Goal: Task Accomplishment & Management: Use online tool/utility

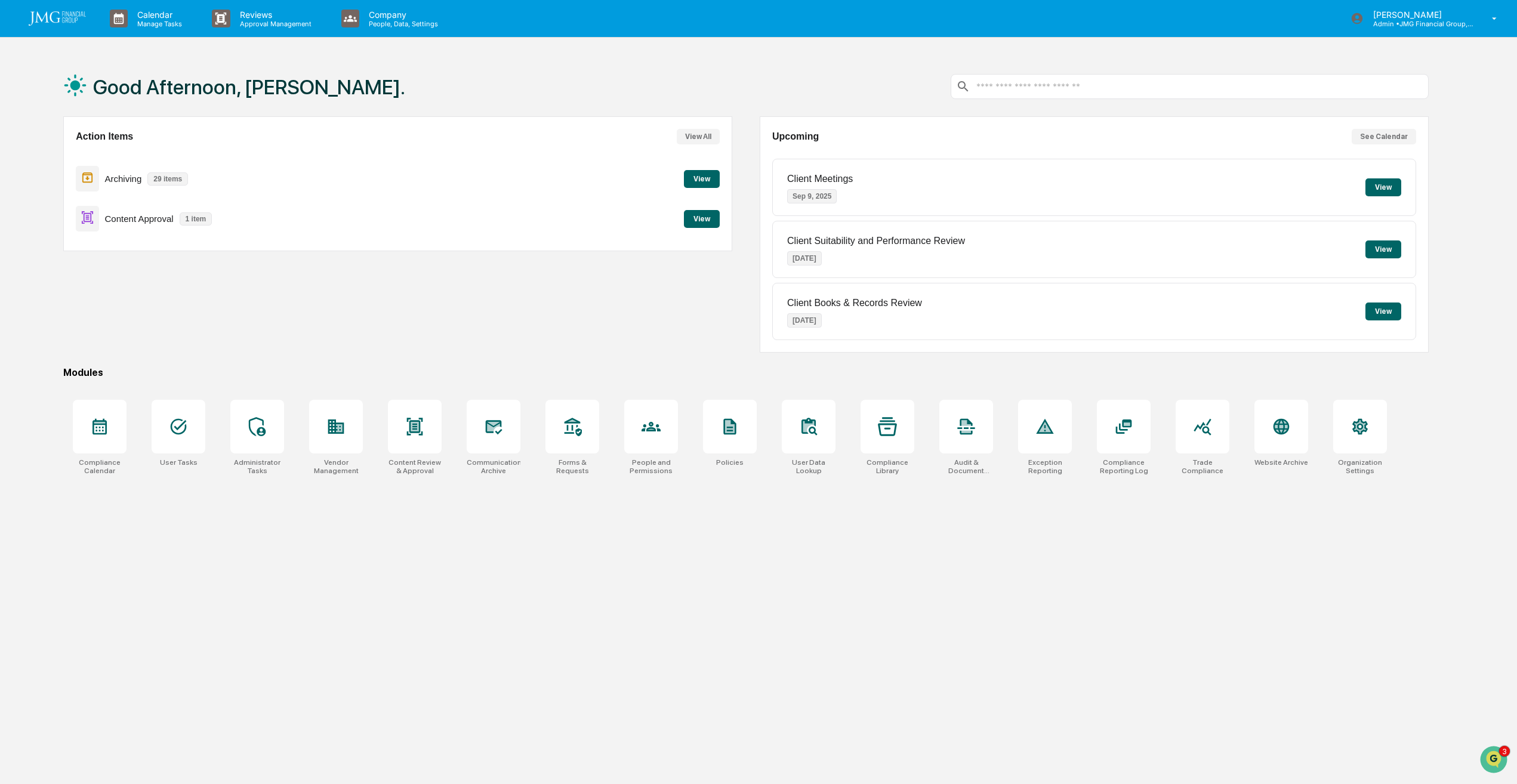
click at [703, 218] on button "View" at bounding box center [702, 219] width 36 height 18
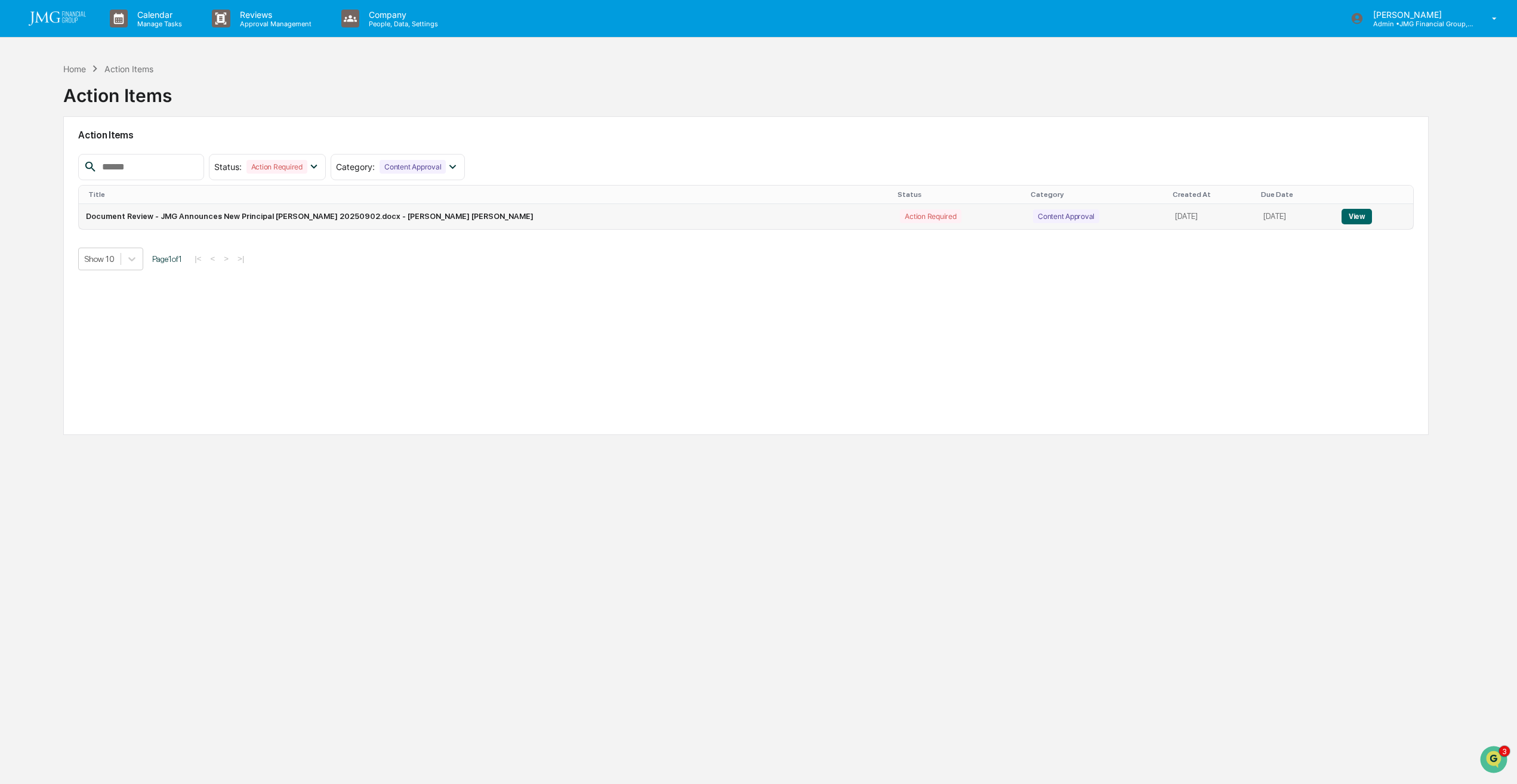
click at [1349, 215] on button "View" at bounding box center [1357, 216] width 30 height 16
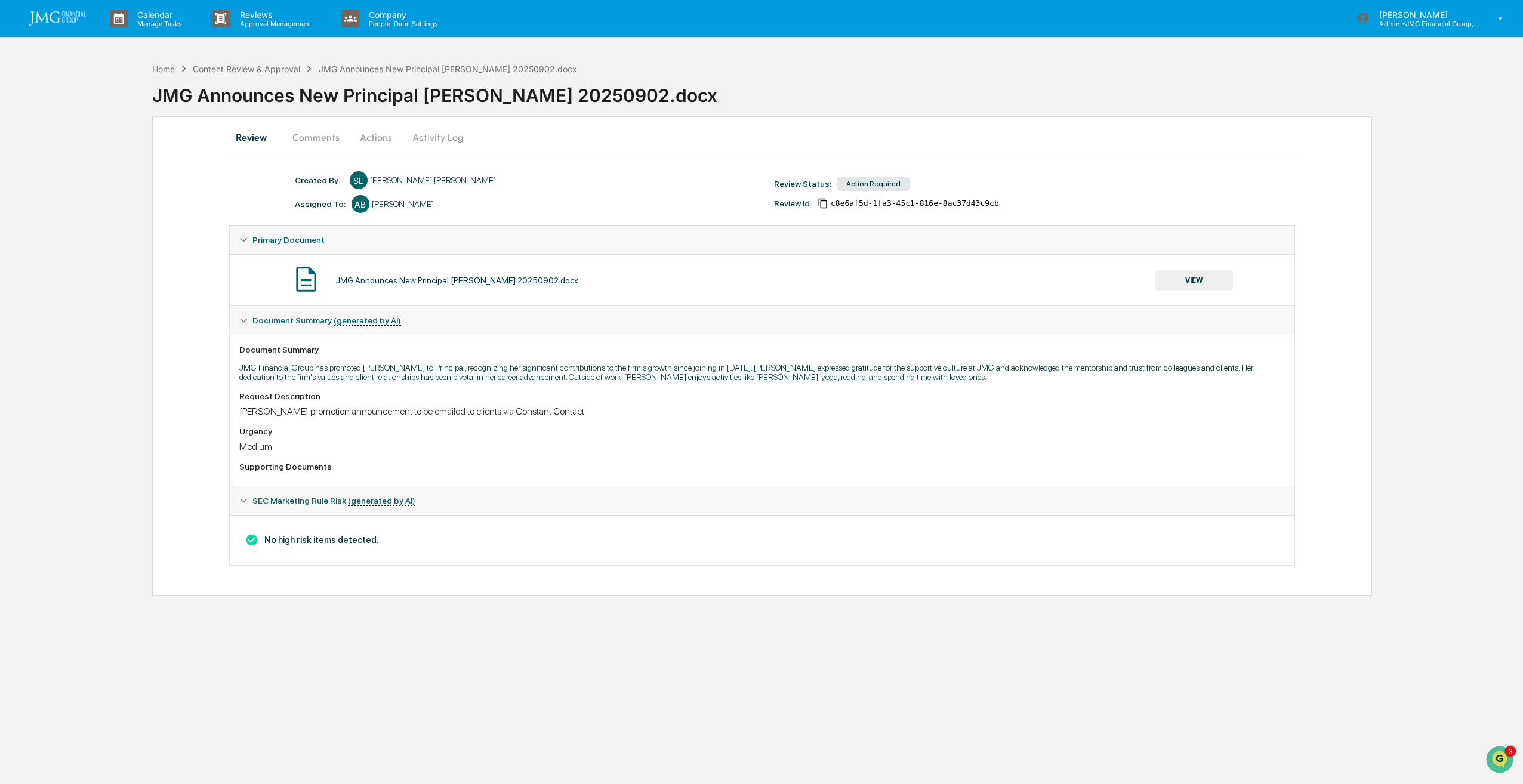
click at [1203, 283] on button "VIEW" at bounding box center [1194, 280] width 77 height 21
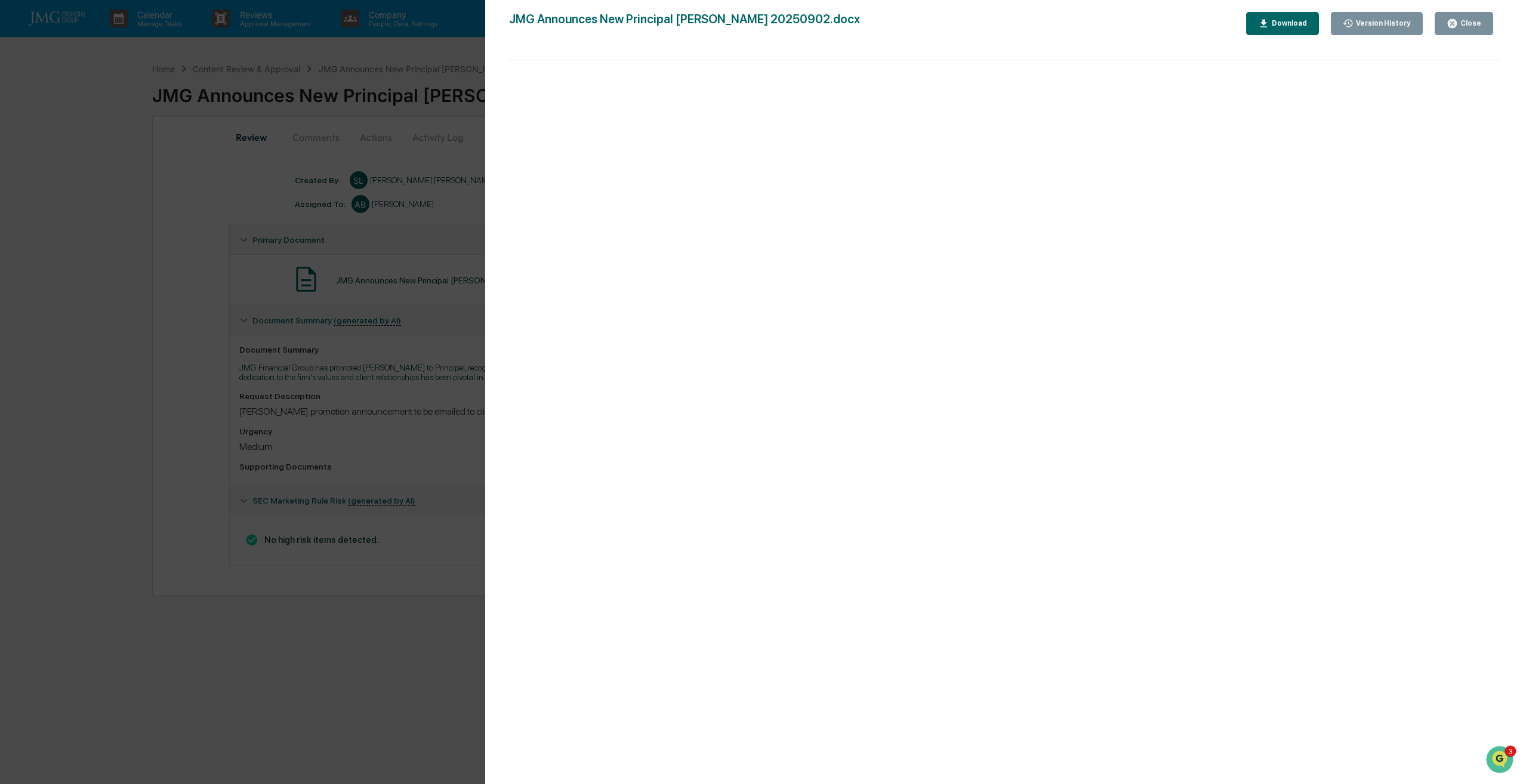
click at [1475, 30] on button "Close" at bounding box center [1463, 23] width 58 height 23
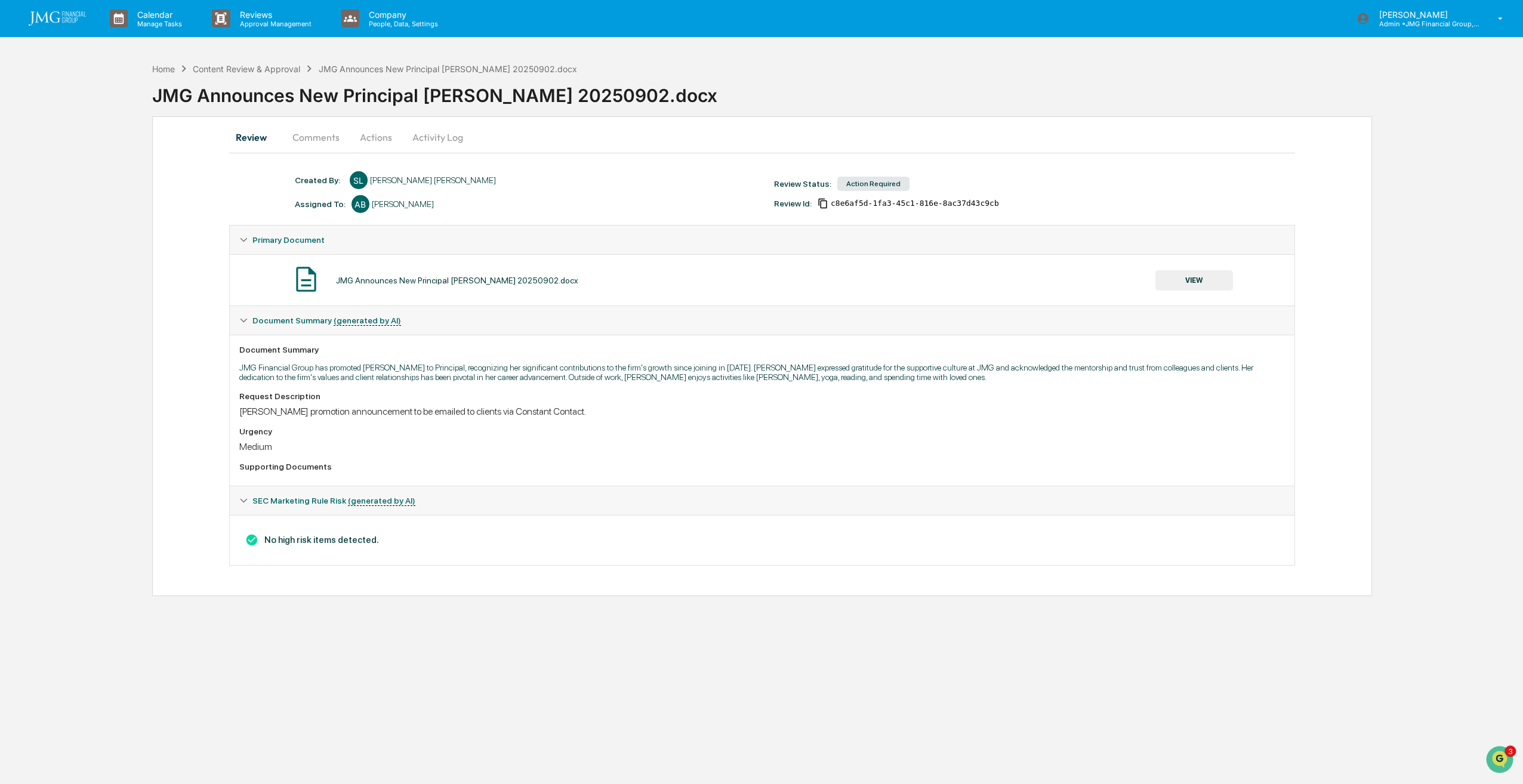
click at [366, 134] on button "Actions" at bounding box center [376, 138] width 54 height 29
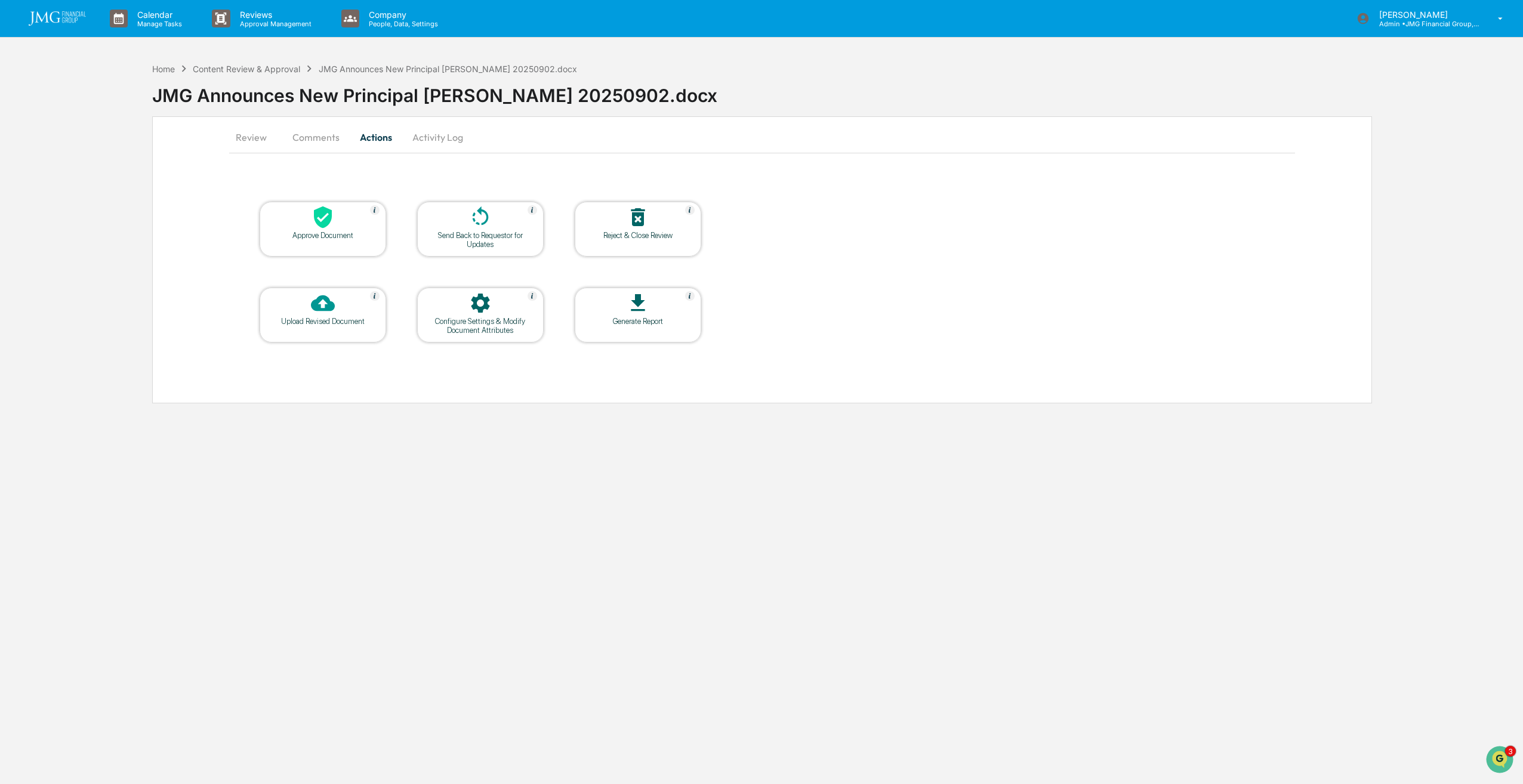
click at [330, 209] on icon at bounding box center [322, 217] width 24 height 24
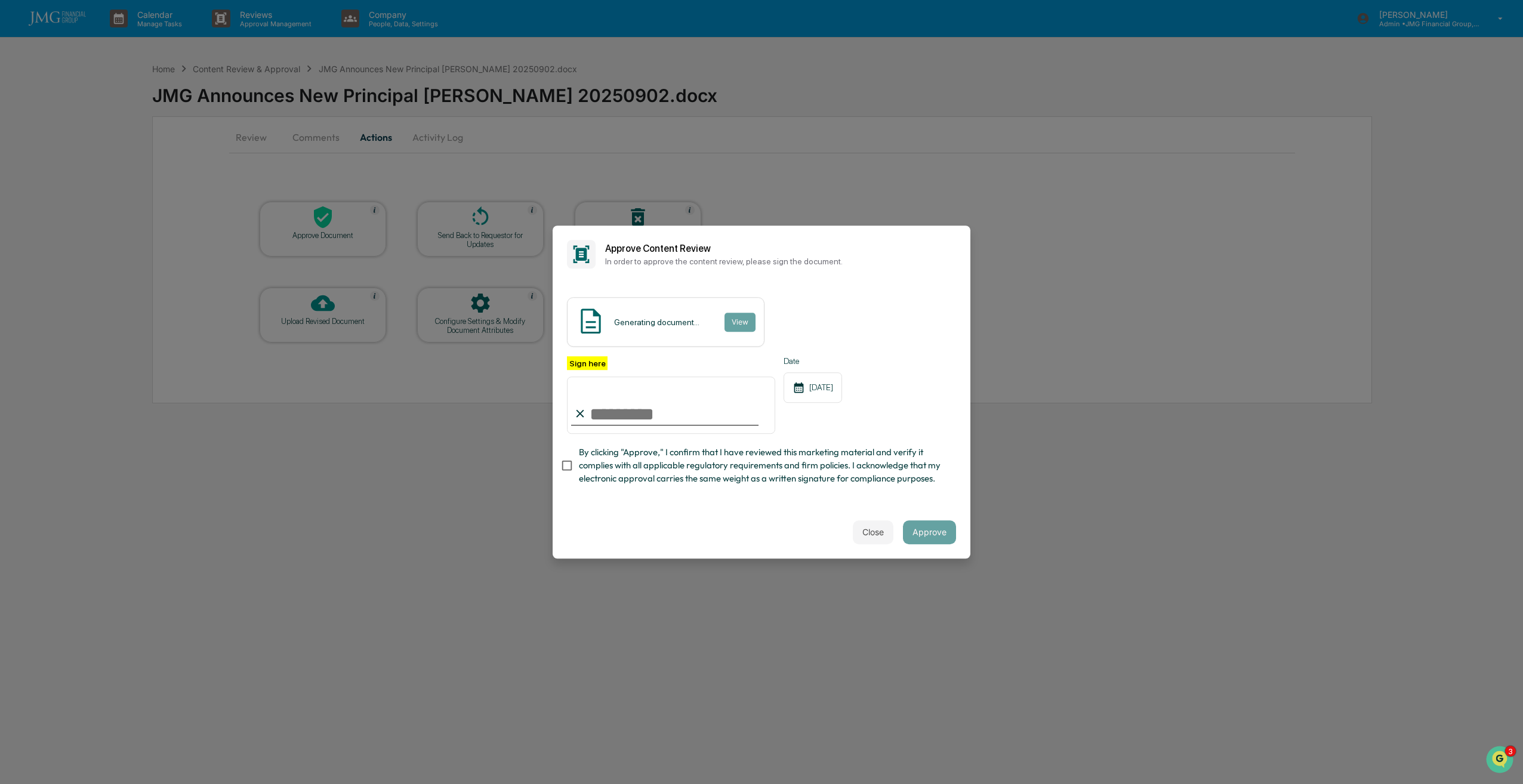
click at [694, 418] on input "Sign here" at bounding box center [671, 405] width 208 height 57
type input "**********"
click at [608, 473] on span "By clicking "Approve," I confirm that I have reviewed this marketing material a…" at bounding box center [762, 466] width 367 height 40
click at [946, 527] on button "Approve" at bounding box center [930, 532] width 53 height 24
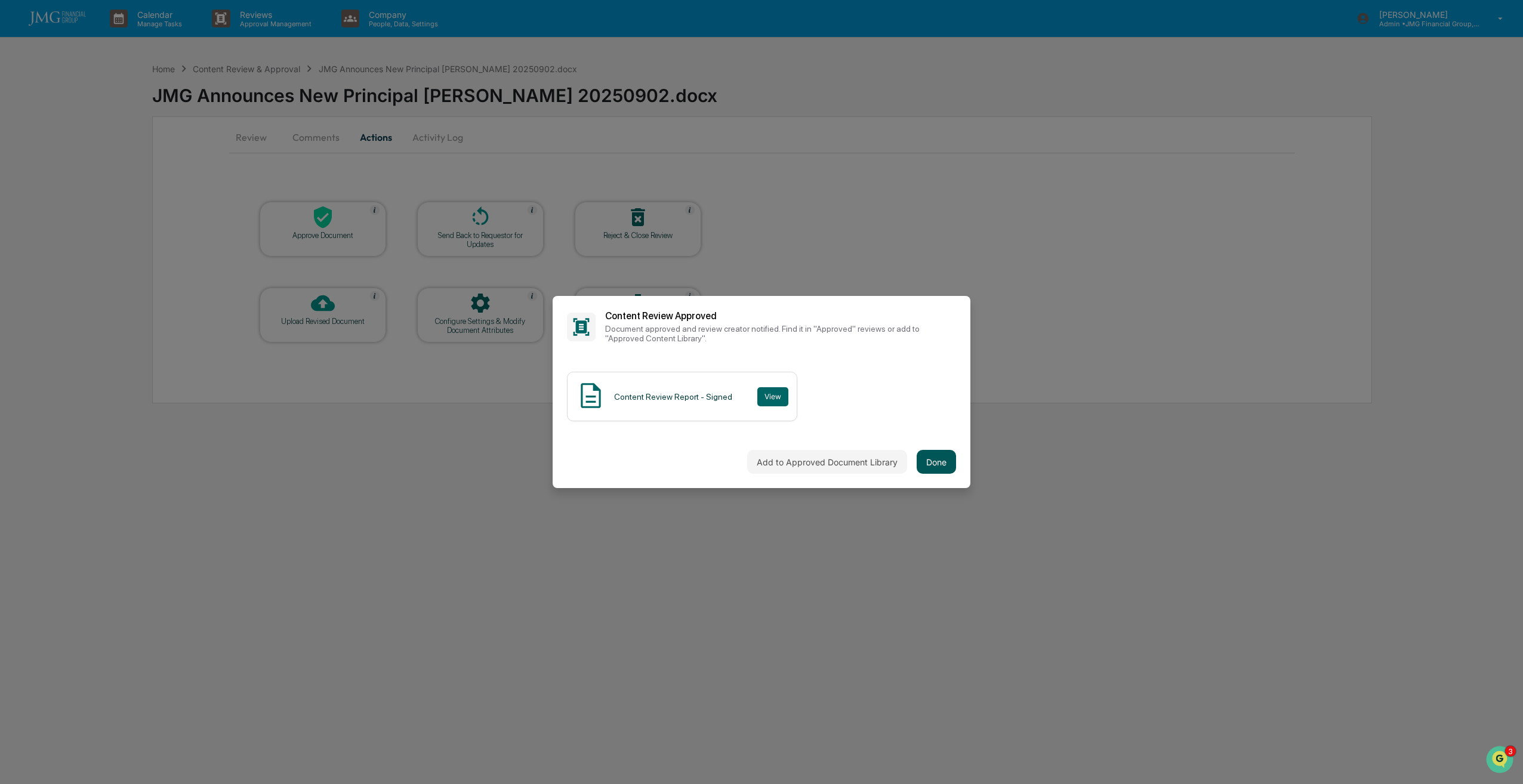
click at [942, 462] on button "Done" at bounding box center [937, 462] width 40 height 24
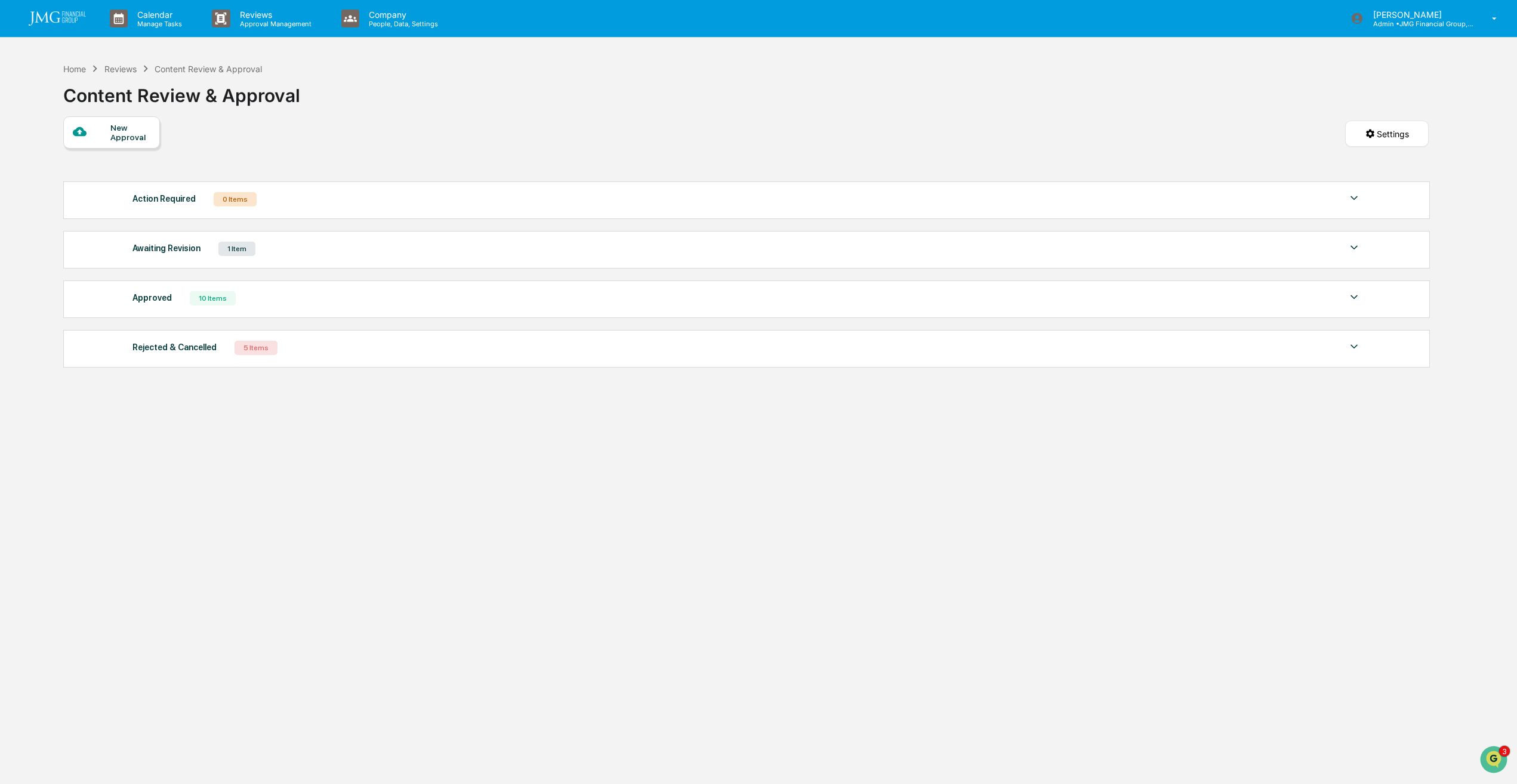
click at [80, 17] on img at bounding box center [57, 18] width 57 height 14
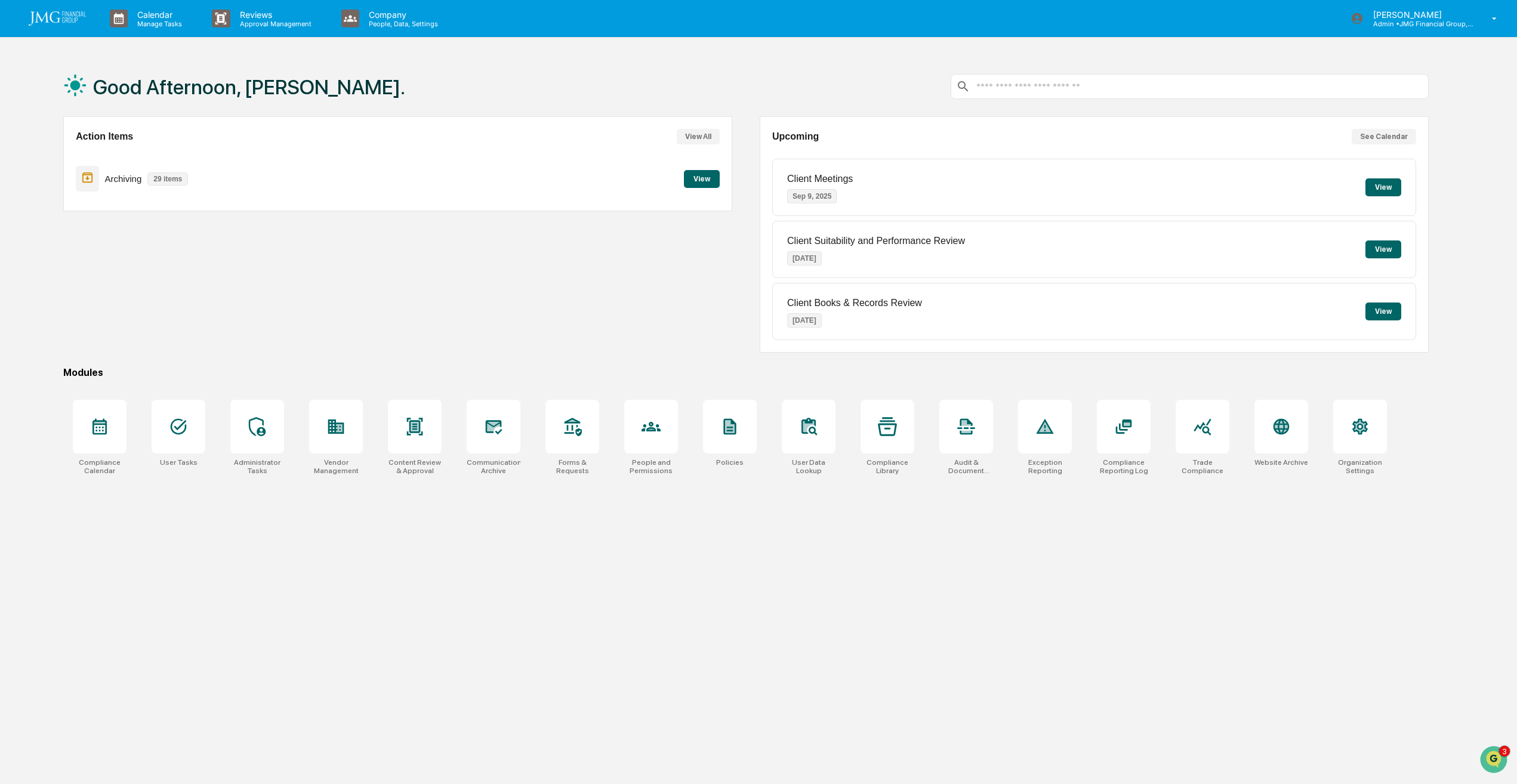
click at [694, 177] on button "View" at bounding box center [702, 179] width 36 height 18
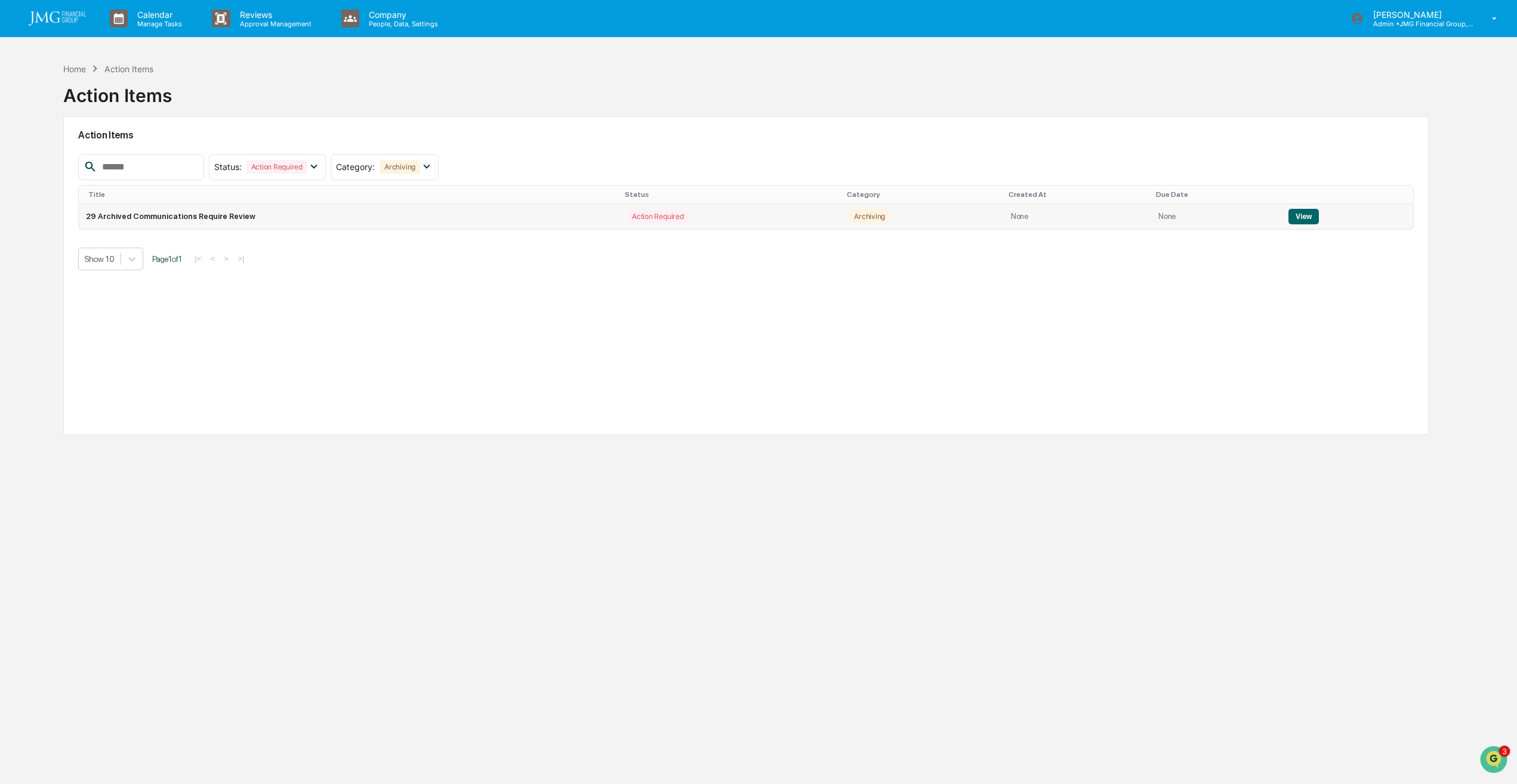
click at [1300, 218] on button "View" at bounding box center [1304, 216] width 30 height 16
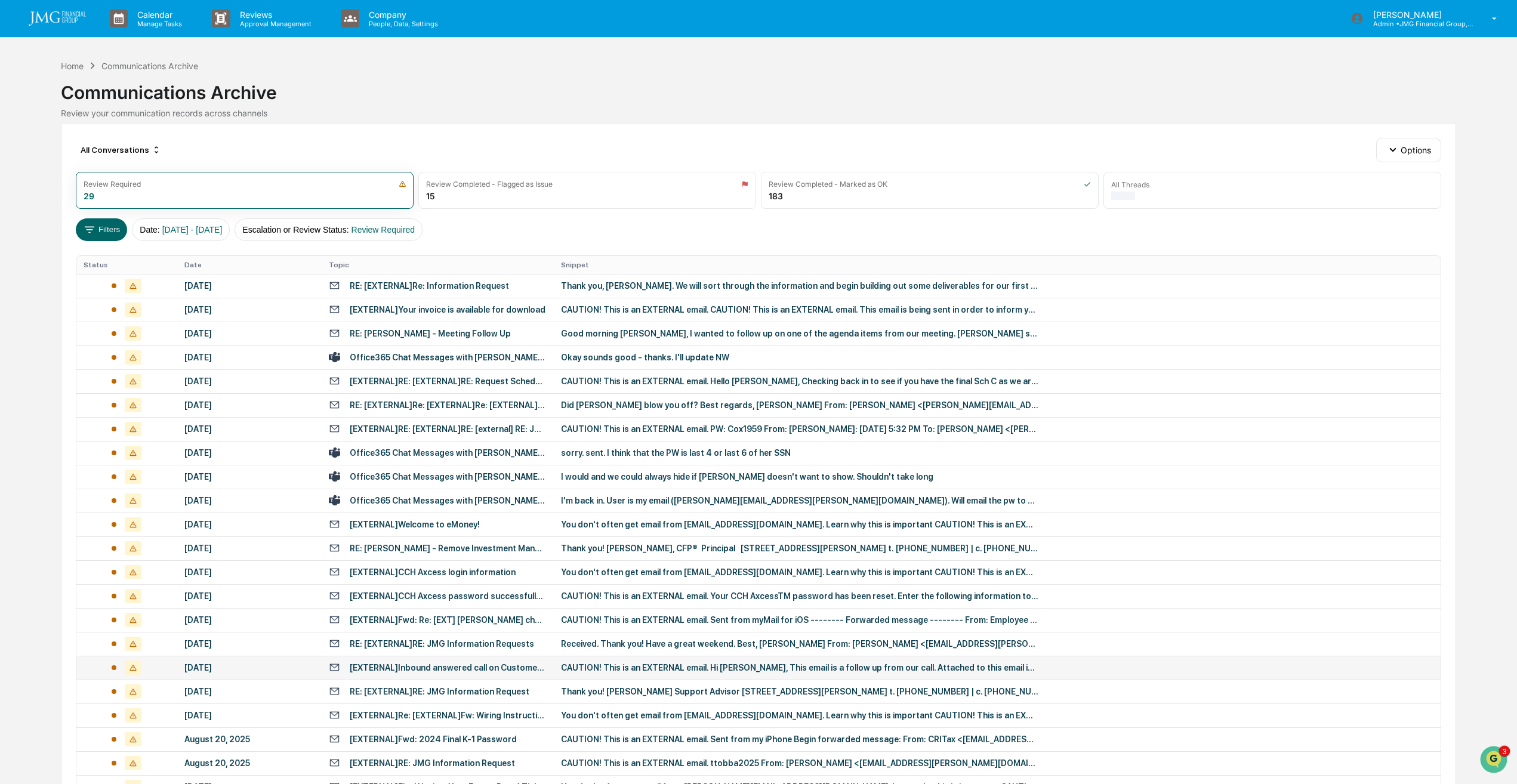
scroll to position [155, 0]
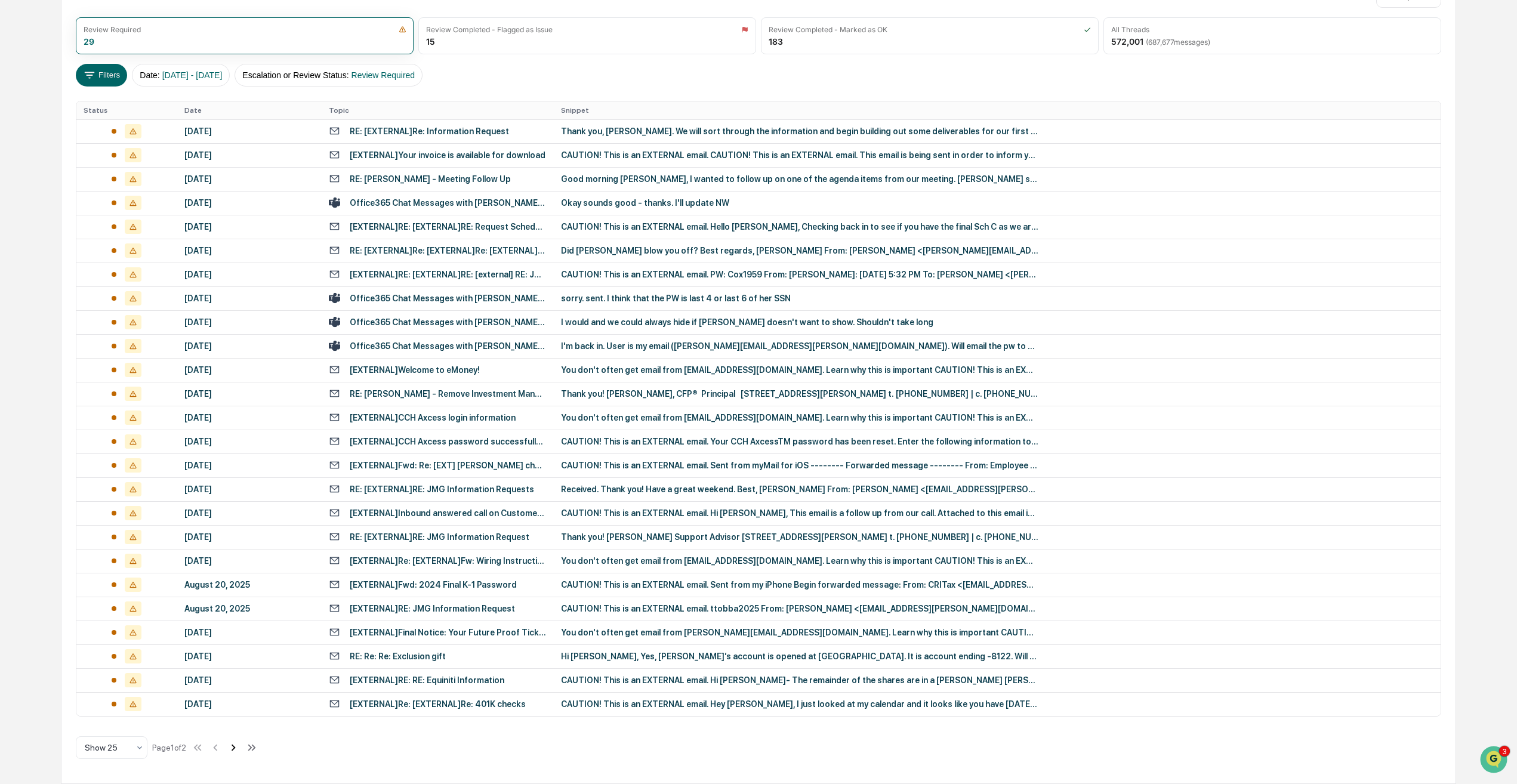
click at [239, 752] on icon at bounding box center [233, 747] width 13 height 13
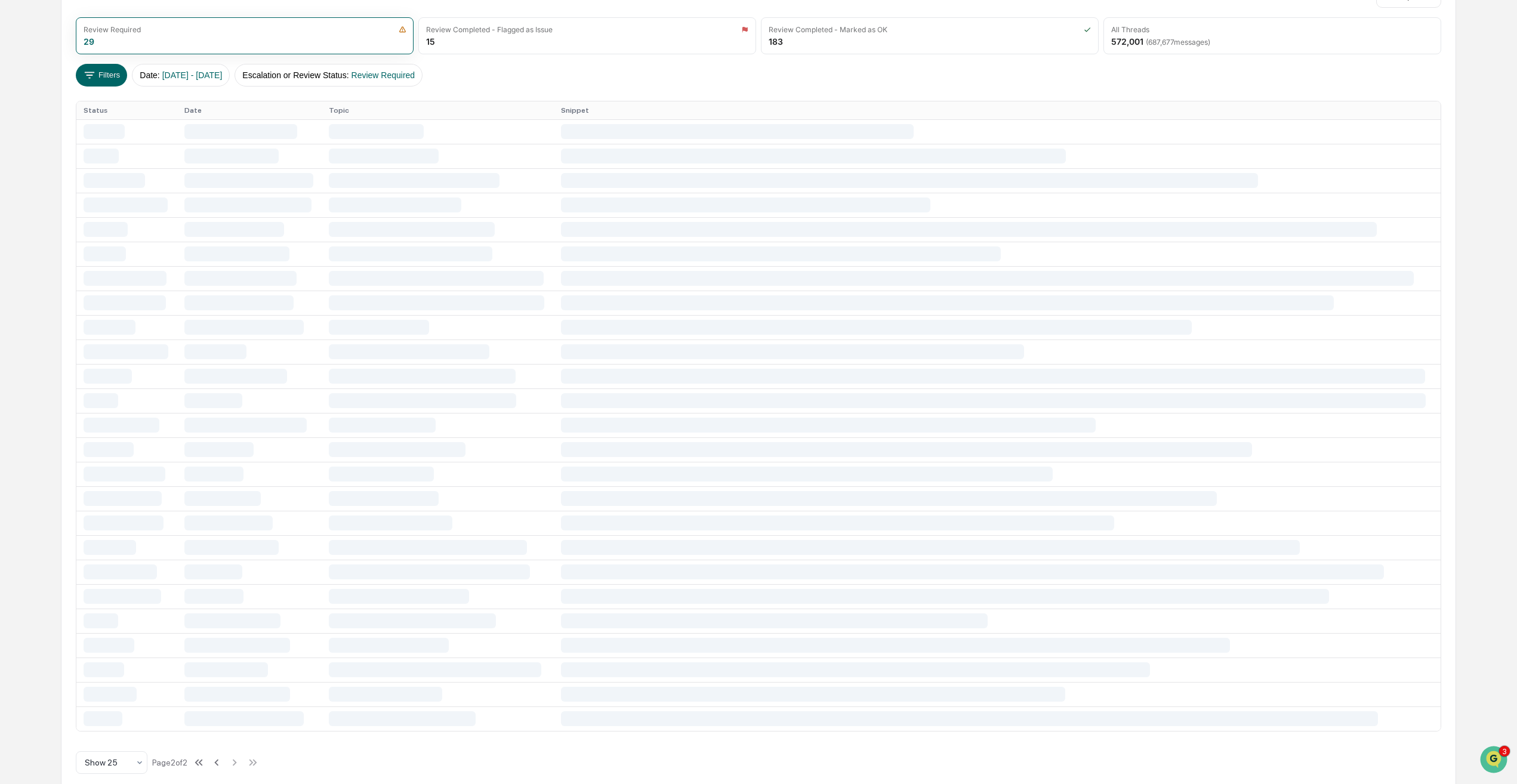
scroll to position [0, 0]
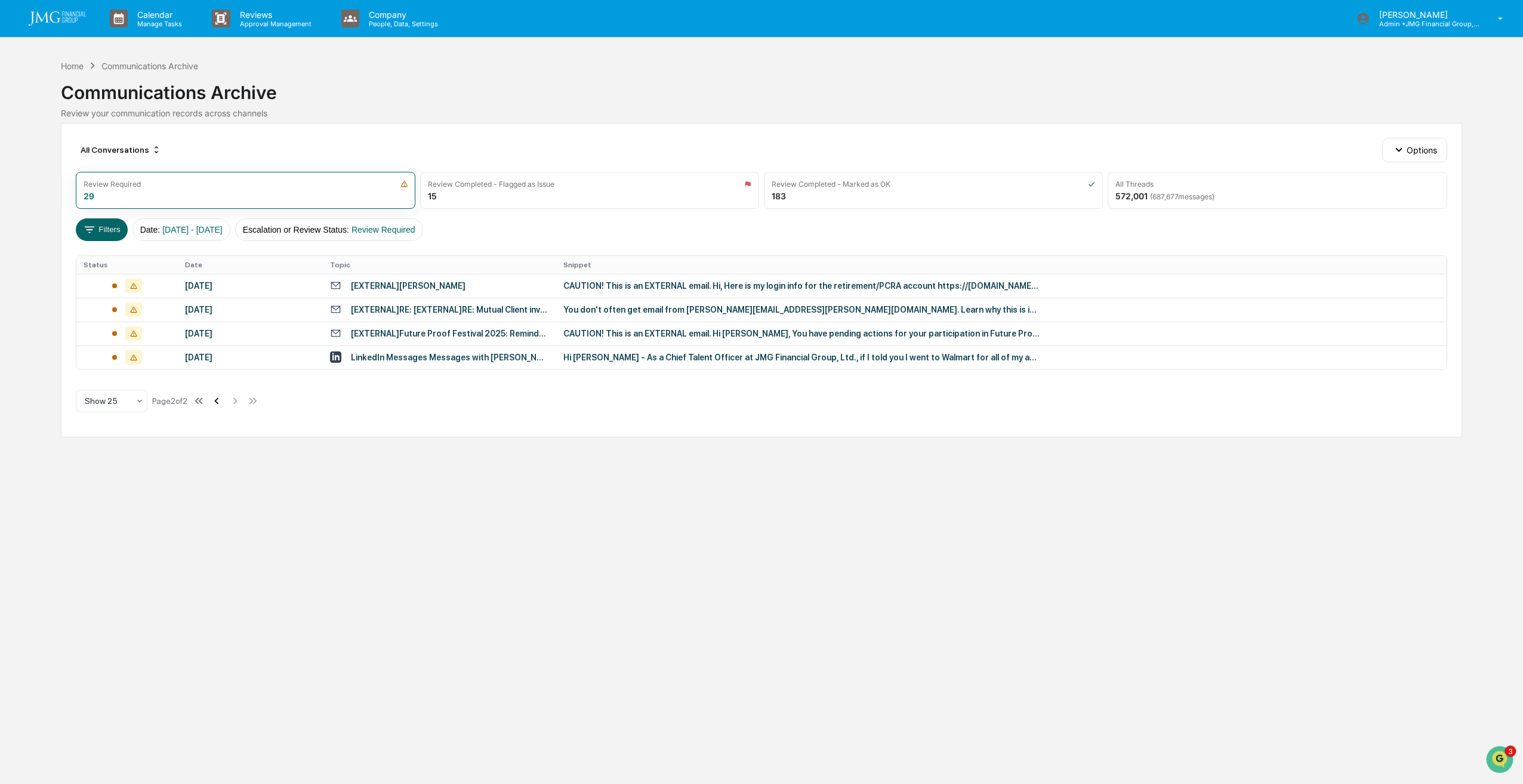
click at [218, 401] on icon at bounding box center [216, 401] width 13 height 13
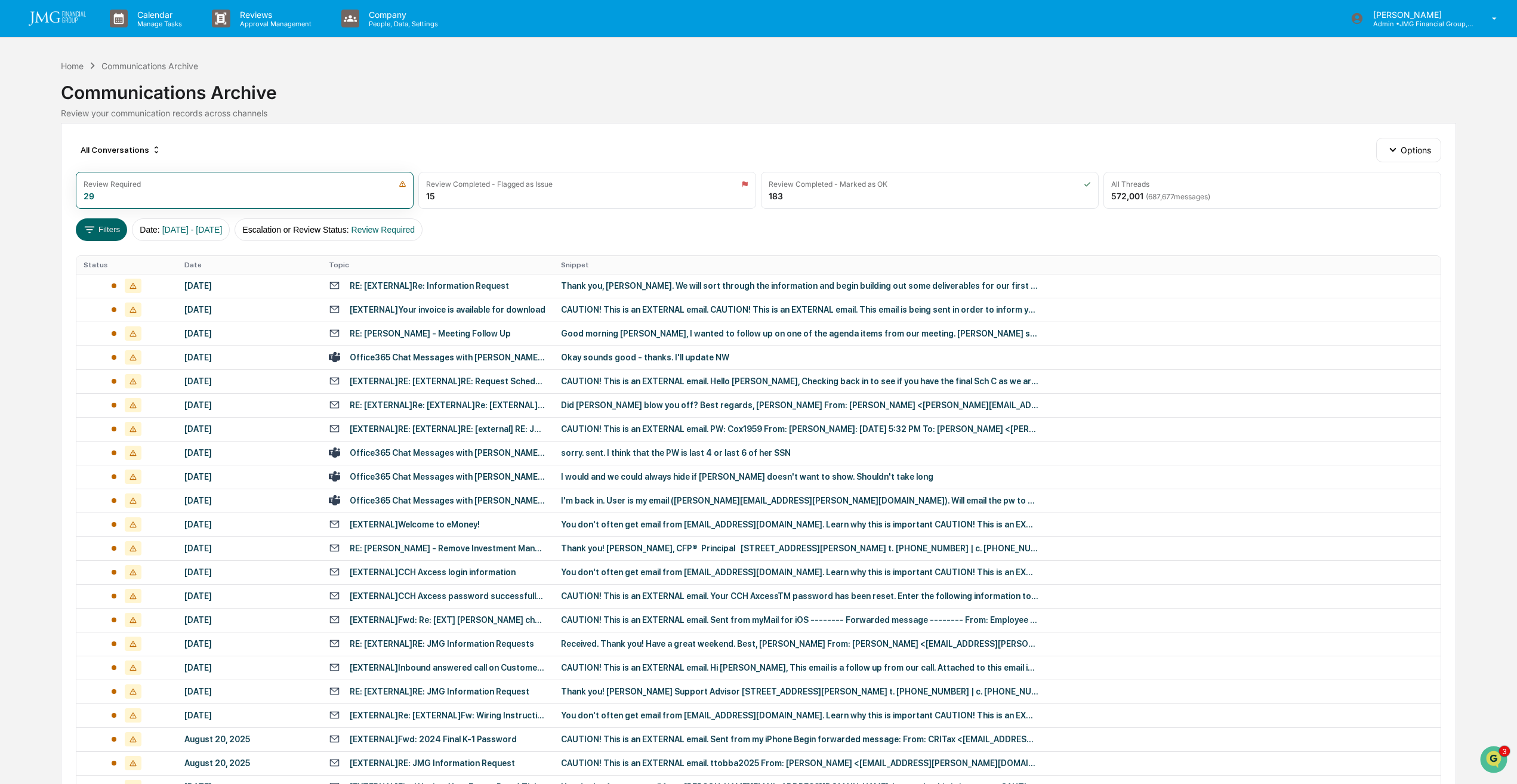
click at [199, 263] on th "Date" at bounding box center [249, 265] width 144 height 18
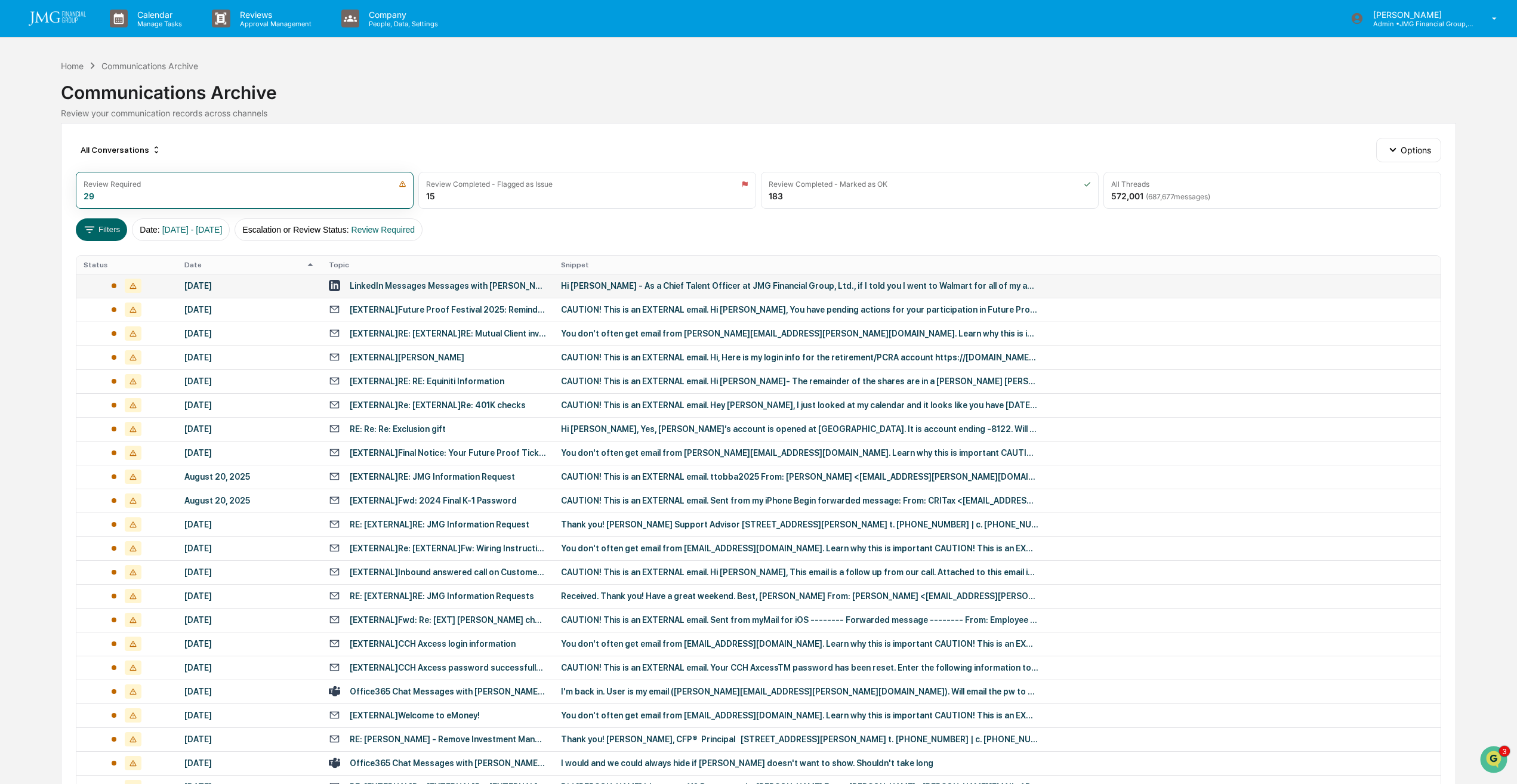
click at [710, 287] on div "Hi [PERSON_NAME] - As a Chief Talent Officer at JMG Financial Group, Ltd., if I…" at bounding box center [800, 286] width 478 height 10
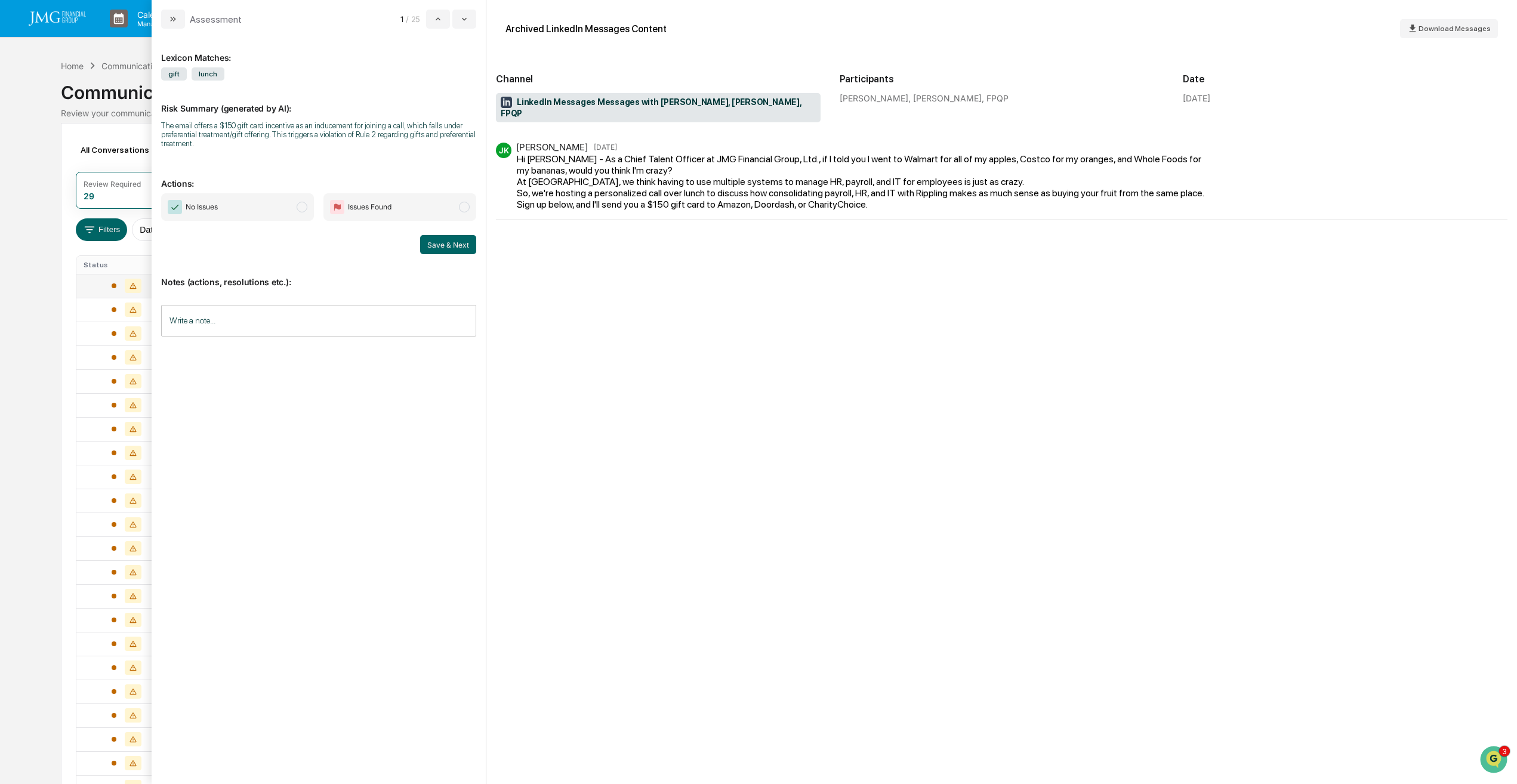
click at [302, 207] on span "modal" at bounding box center [302, 207] width 11 height 11
click at [467, 248] on button "Save & Next" at bounding box center [448, 245] width 56 height 19
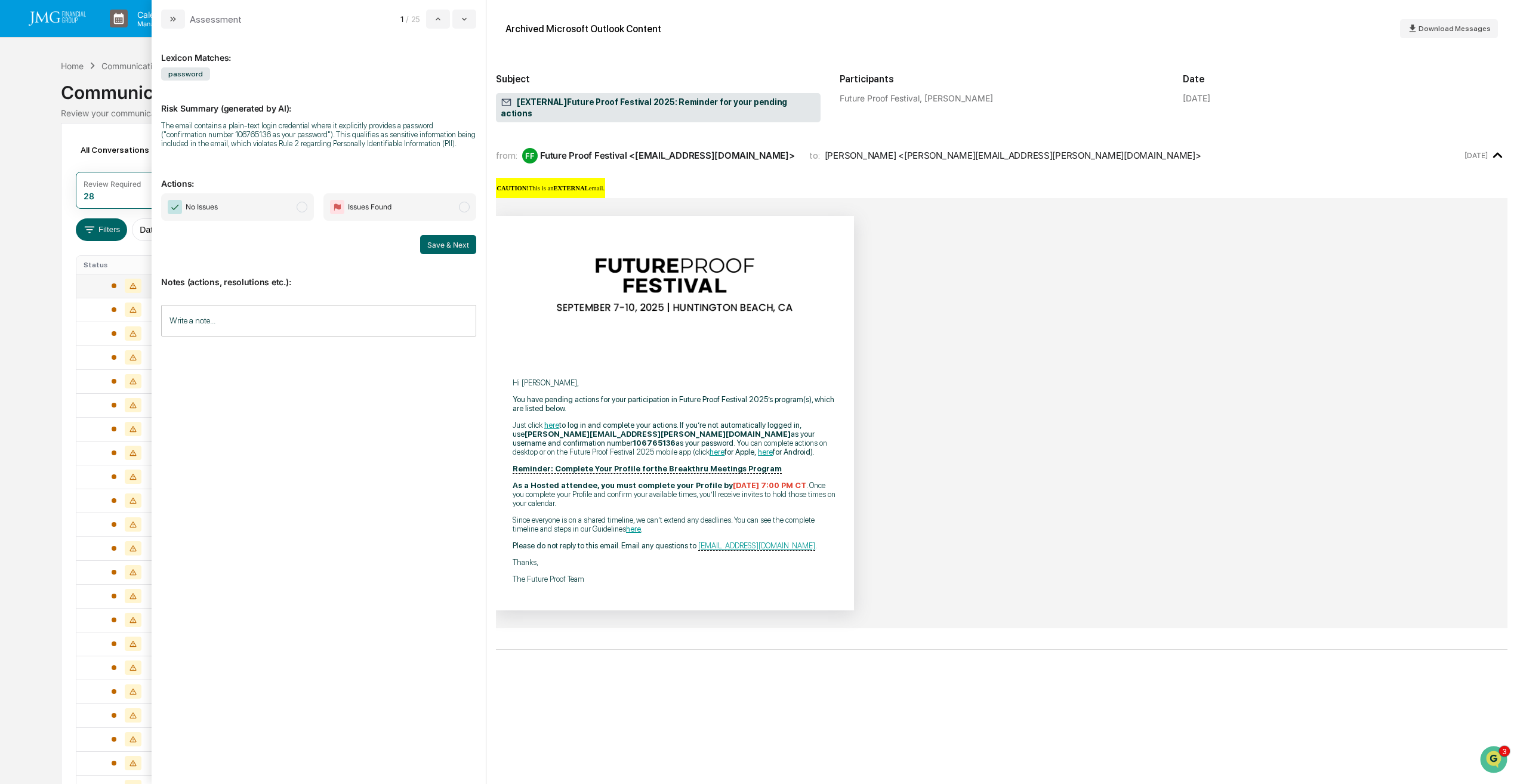
click at [302, 209] on span "modal" at bounding box center [302, 207] width 11 height 11
drag, startPoint x: 452, startPoint y: 240, endPoint x: 330, endPoint y: 248, distance: 122.3
click at [330, 248] on div "Save & Next" at bounding box center [319, 245] width 315 height 19
click at [301, 209] on span "modal" at bounding box center [302, 207] width 11 height 11
click at [316, 231] on div "No Issues Issues Found Save & Next" at bounding box center [319, 224] width 315 height 61
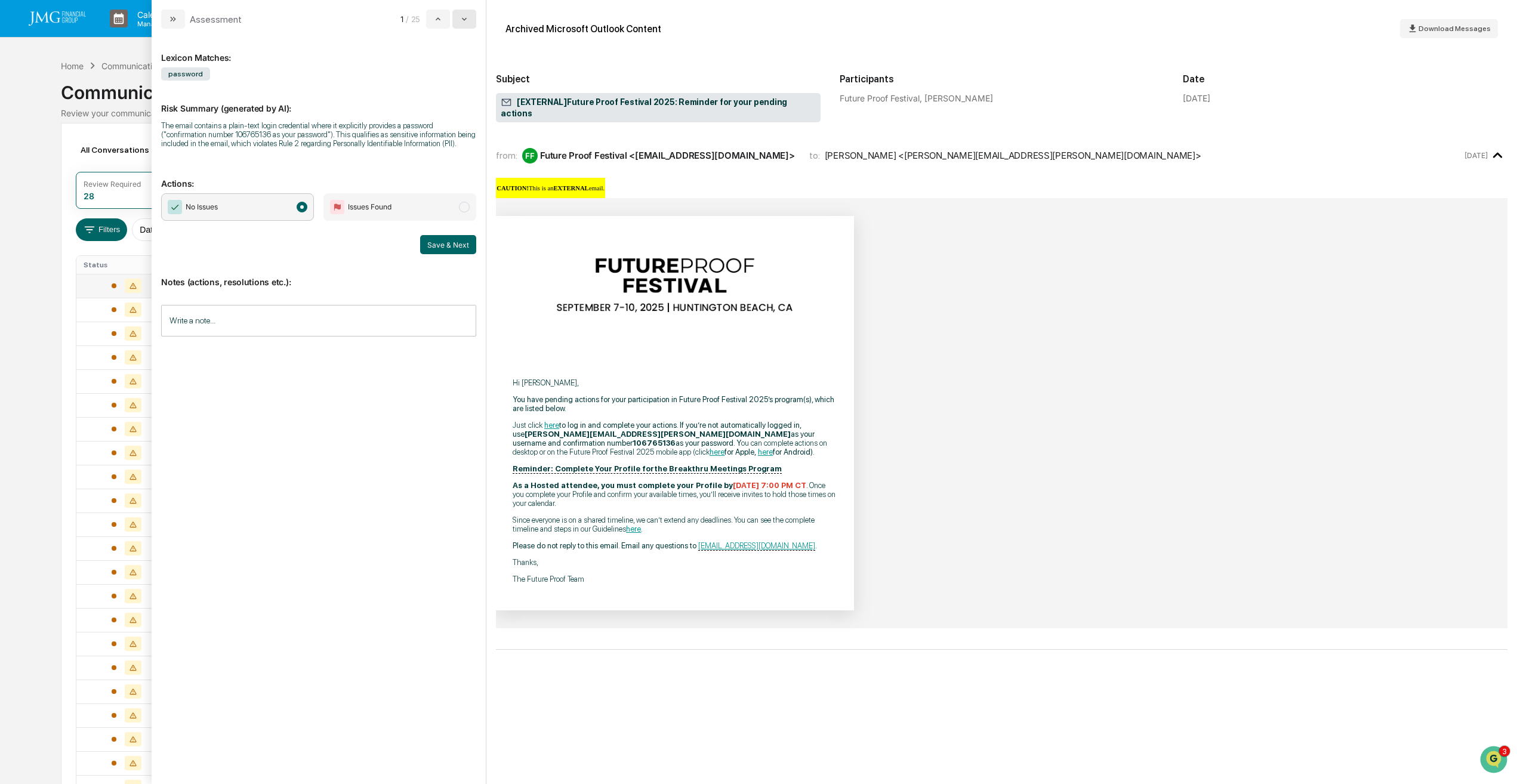
click at [465, 21] on icon "modal" at bounding box center [465, 19] width 10 height 10
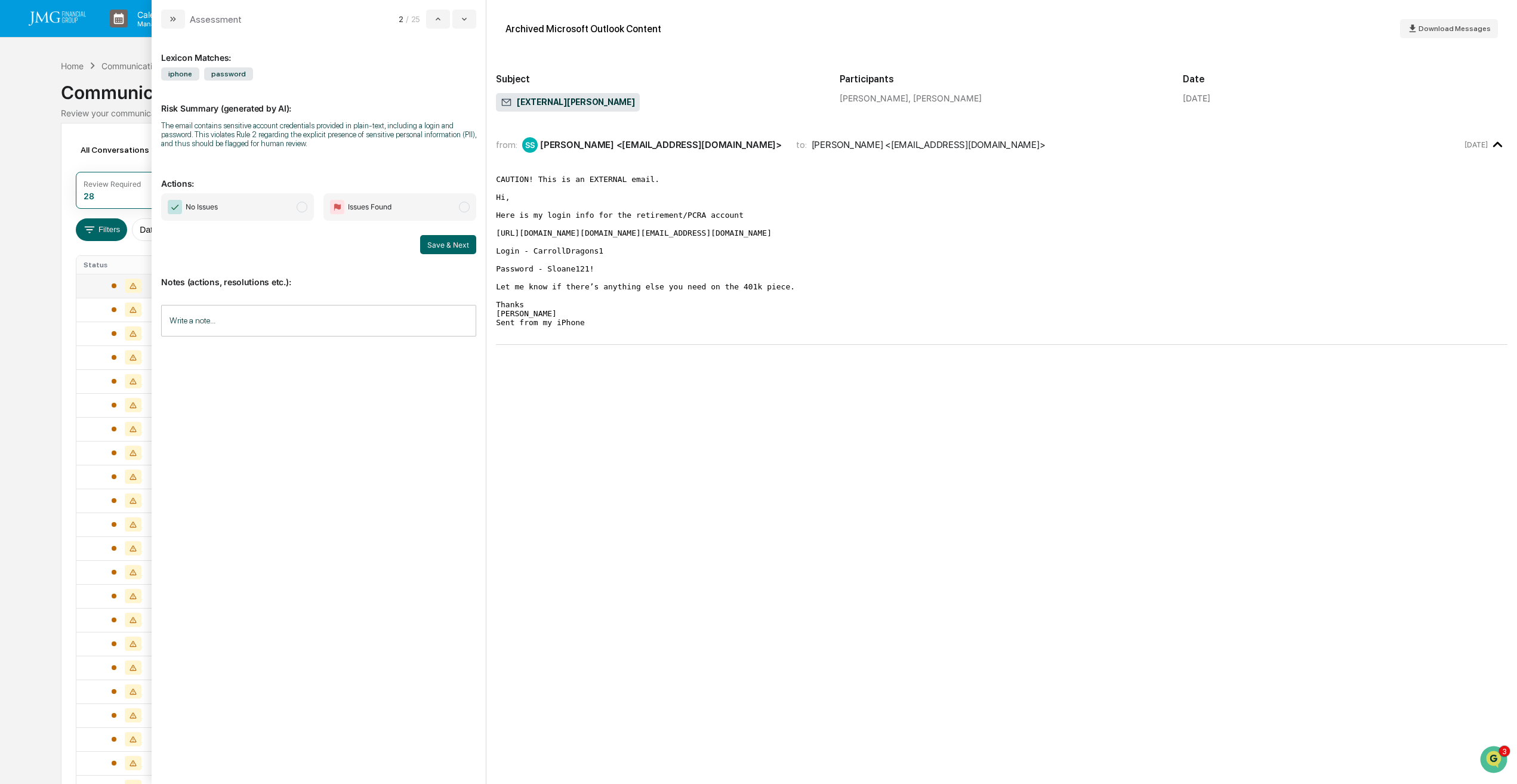
click at [302, 207] on span "modal" at bounding box center [302, 207] width 11 height 11
click at [380, 316] on input "Write a note..." at bounding box center [319, 321] width 315 height 31
click at [468, 422] on button "Save" at bounding box center [461, 419] width 31 height 19
click at [459, 248] on button "Save & Next" at bounding box center [448, 245] width 56 height 19
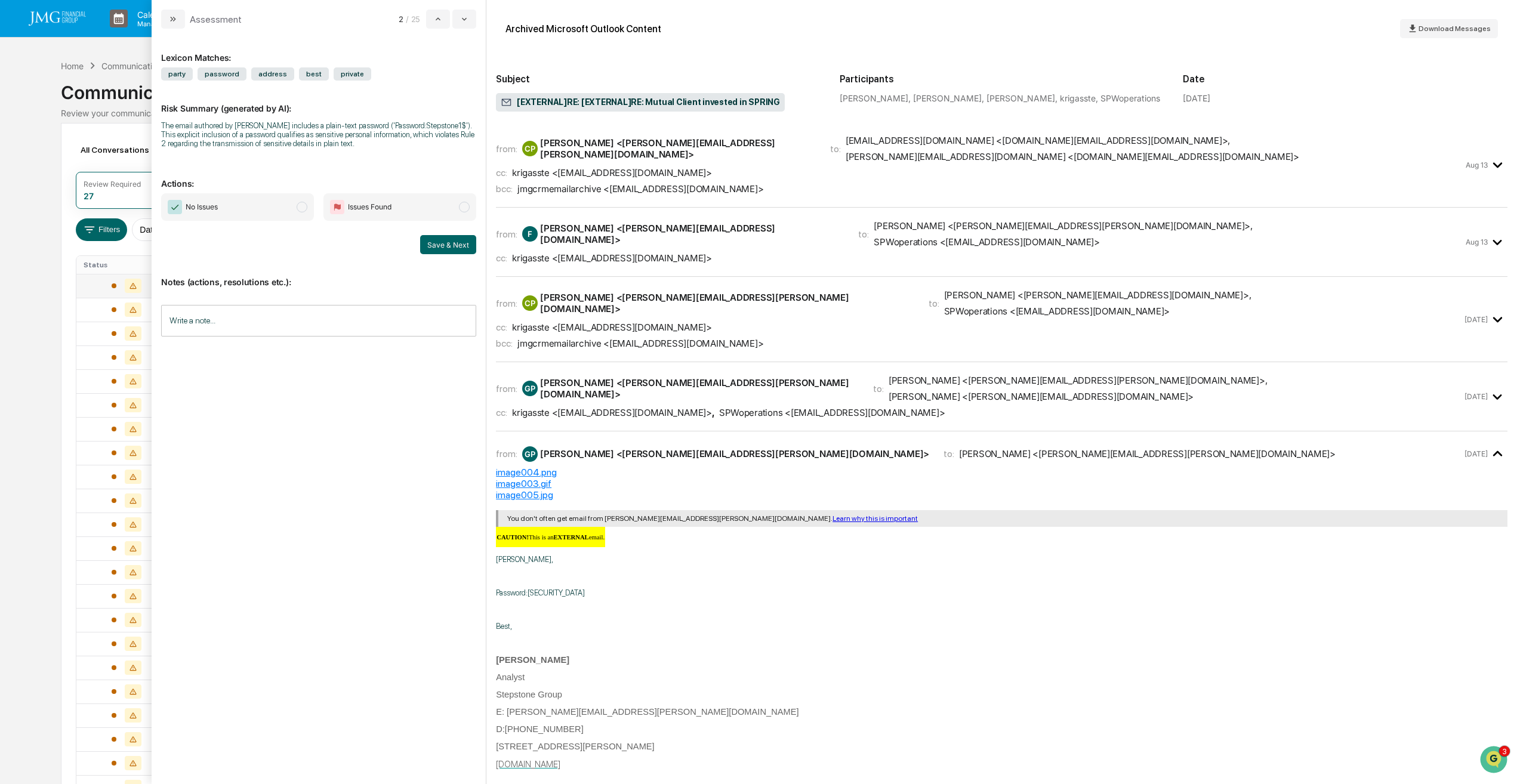
click at [299, 213] on span "No Issues" at bounding box center [237, 207] width 153 height 27
click at [447, 245] on button "Save & Next" at bounding box center [448, 245] width 56 height 19
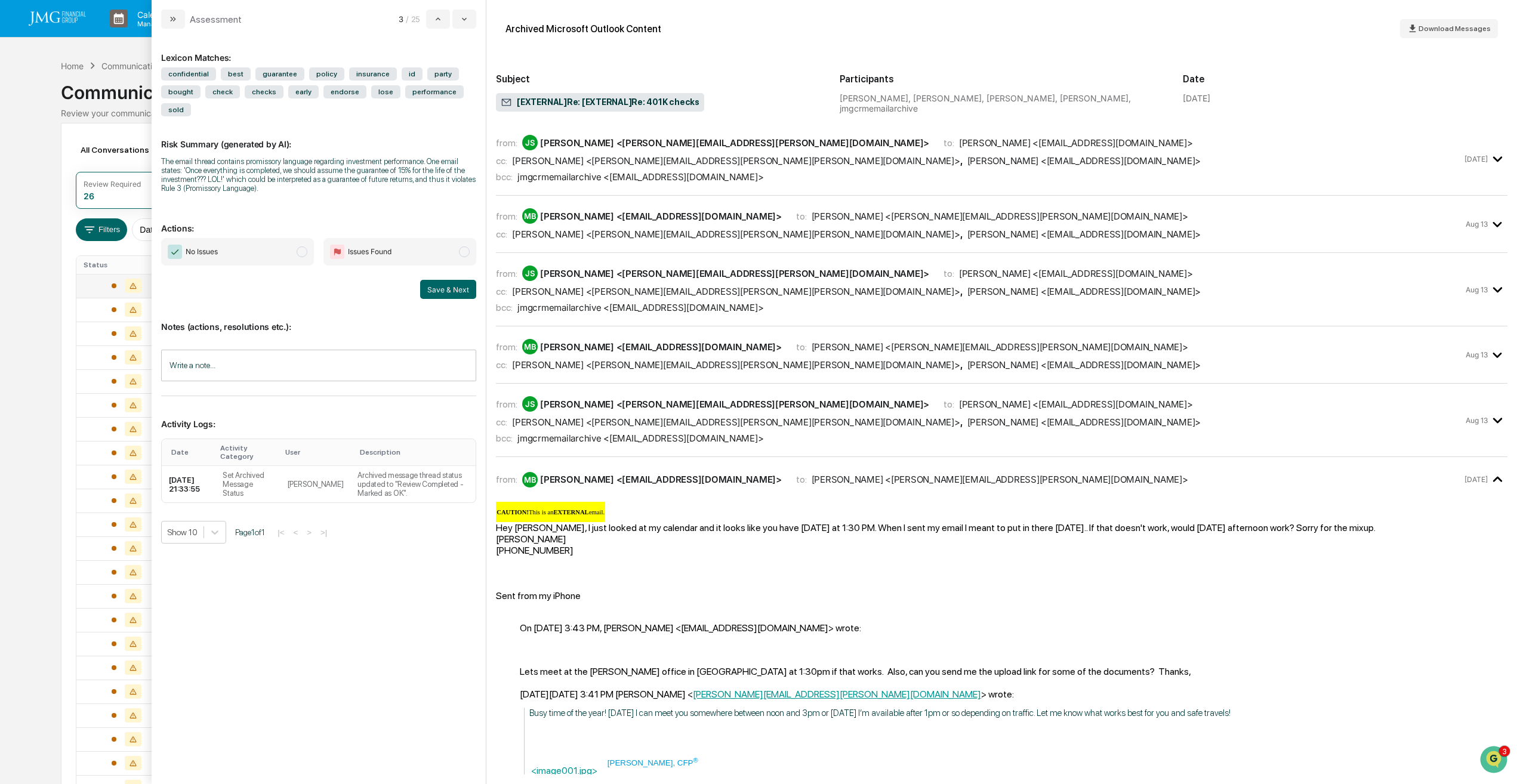
click at [304, 254] on span "modal" at bounding box center [302, 252] width 11 height 11
click at [446, 290] on button "Save & Next" at bounding box center [448, 289] width 56 height 19
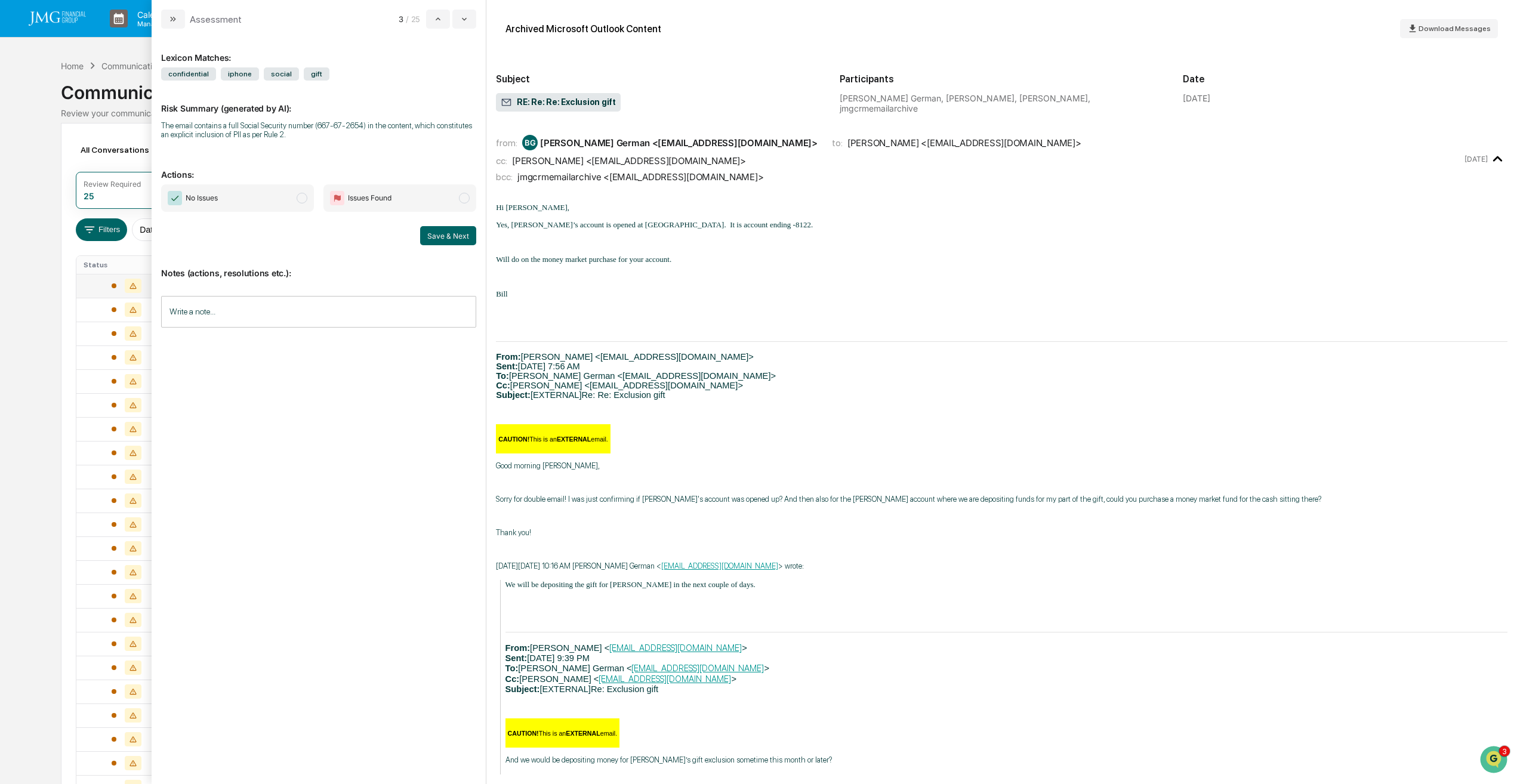
click at [470, 200] on span "Issues Found" at bounding box center [400, 198] width 153 height 27
click at [362, 311] on input "Write a note..." at bounding box center [319, 312] width 315 height 31
click at [1466, 35] on button "Download Messages" at bounding box center [1449, 29] width 98 height 19
click at [465, 412] on button "Save" at bounding box center [461, 410] width 31 height 19
click at [457, 236] on button "Save & Next" at bounding box center [448, 236] width 56 height 19
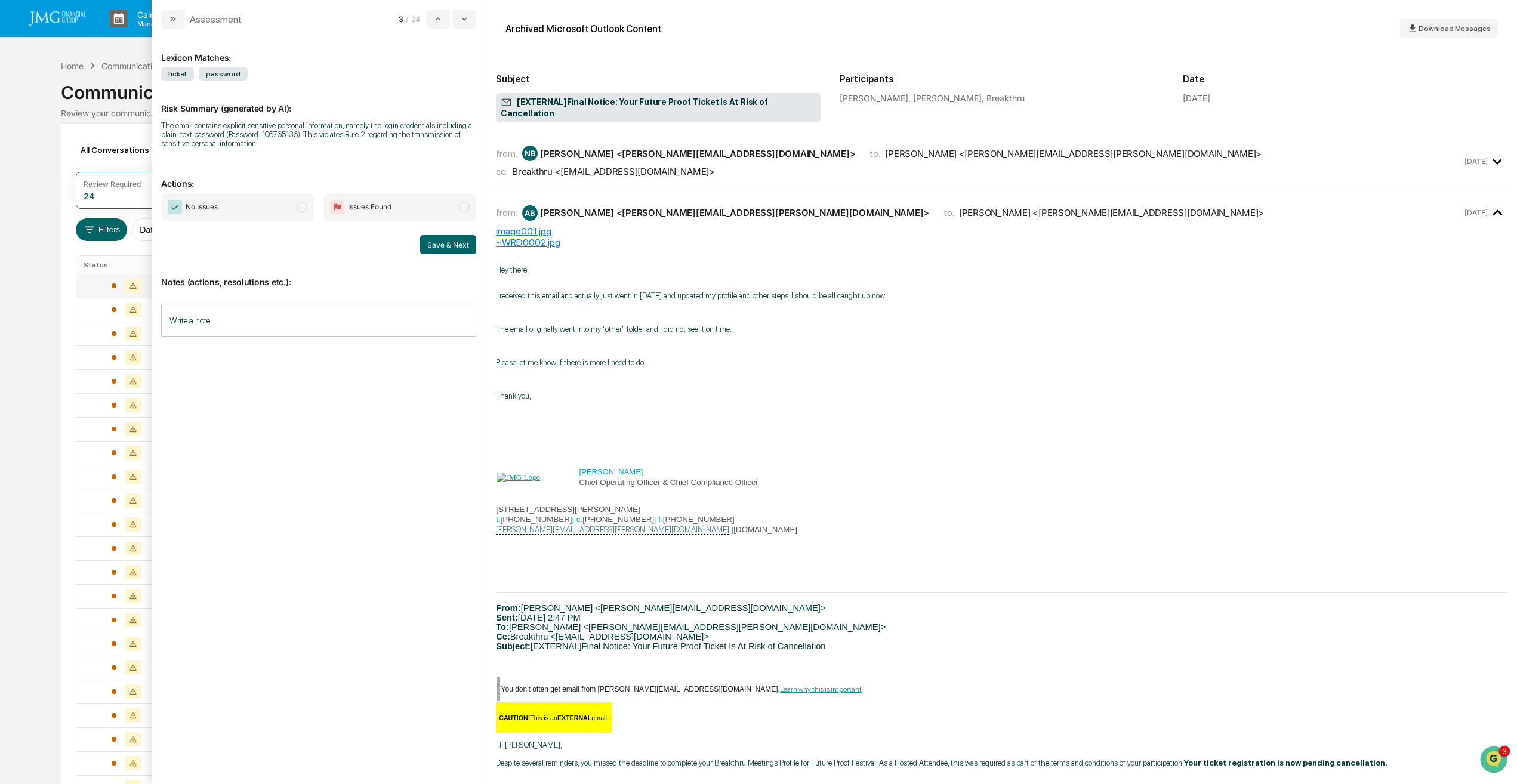
click at [302, 209] on span "modal" at bounding box center [302, 207] width 11 height 11
click at [463, 23] on icon "modal" at bounding box center [465, 19] width 10 height 10
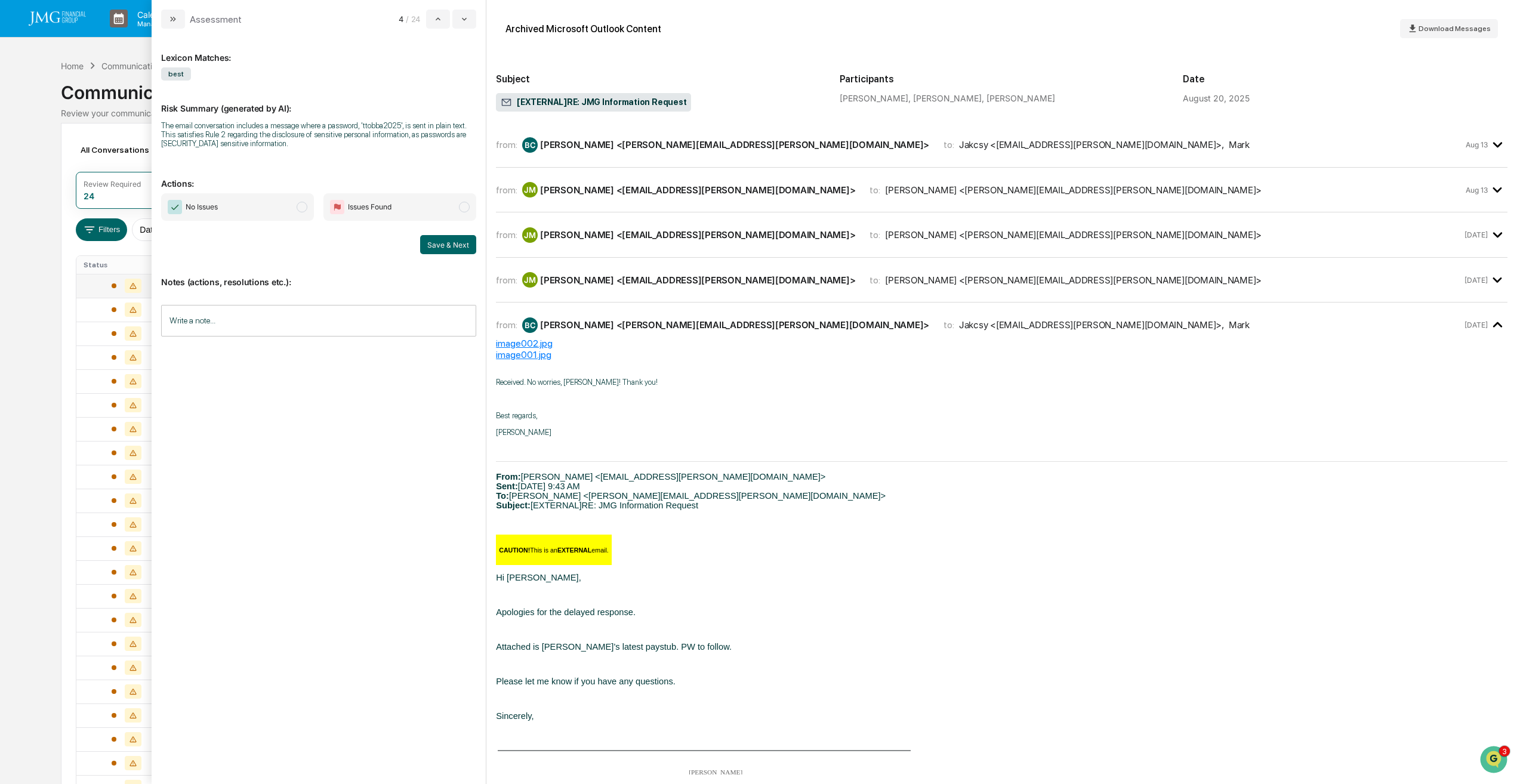
click at [299, 209] on span "modal" at bounding box center [302, 207] width 11 height 11
click at [441, 248] on button "Save & Next" at bounding box center [448, 245] width 56 height 19
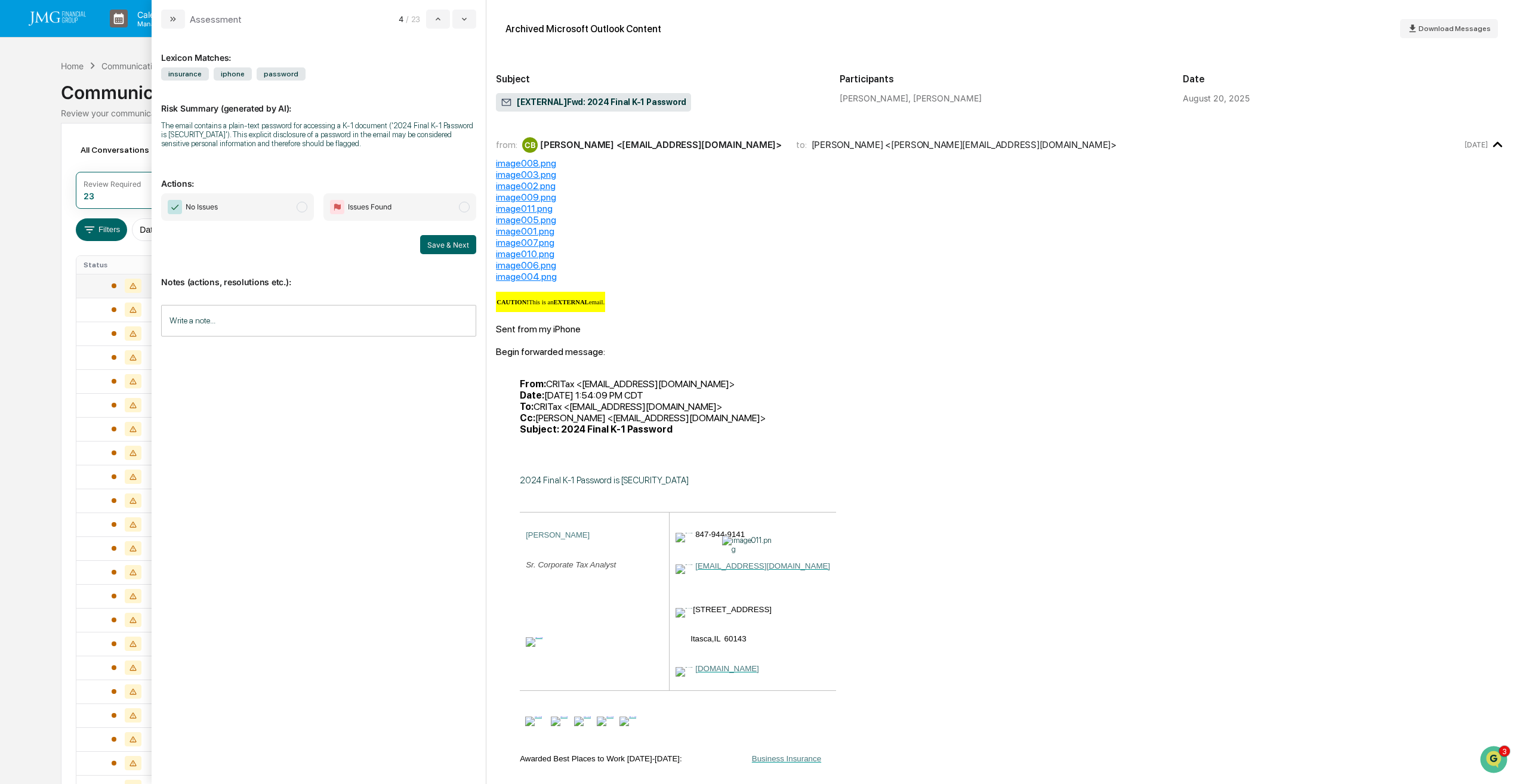
click at [309, 210] on span "No Issues" at bounding box center [237, 207] width 153 height 27
click at [461, 242] on button "Save & Next" at bounding box center [448, 245] width 56 height 19
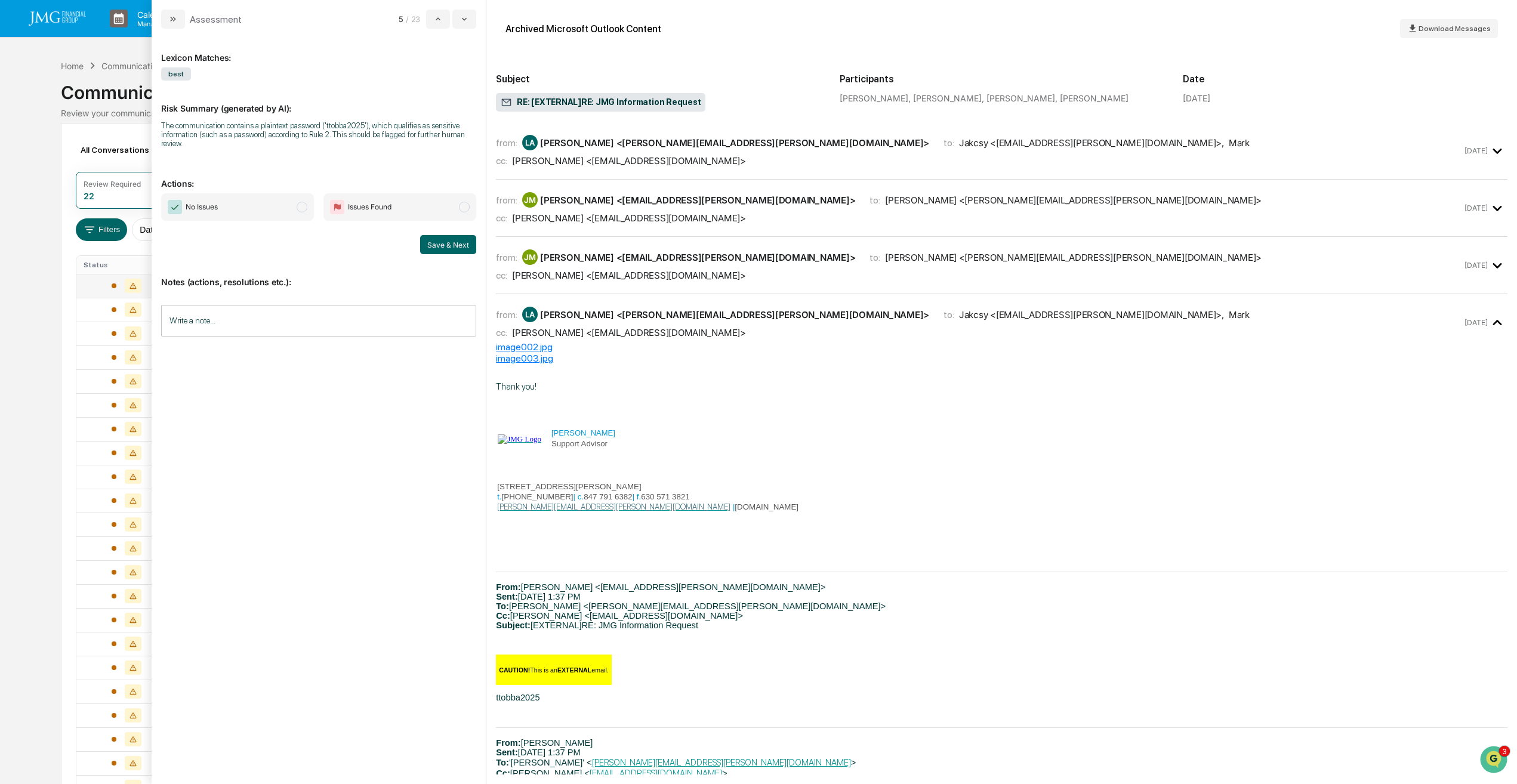
click at [304, 205] on span "modal" at bounding box center [302, 207] width 11 height 11
click at [470, 246] on button "Save & Next" at bounding box center [448, 245] width 56 height 19
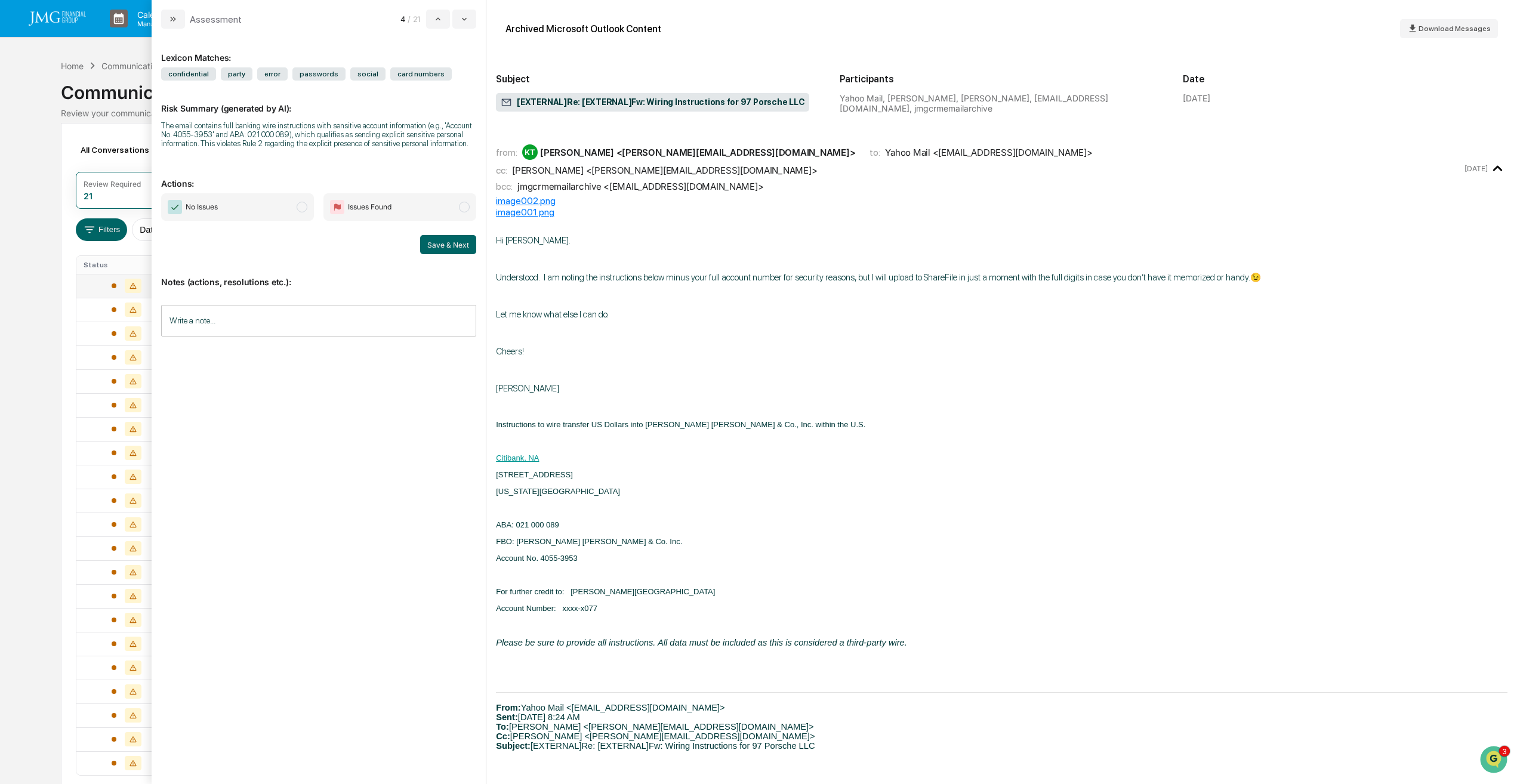
scroll to position [57, 0]
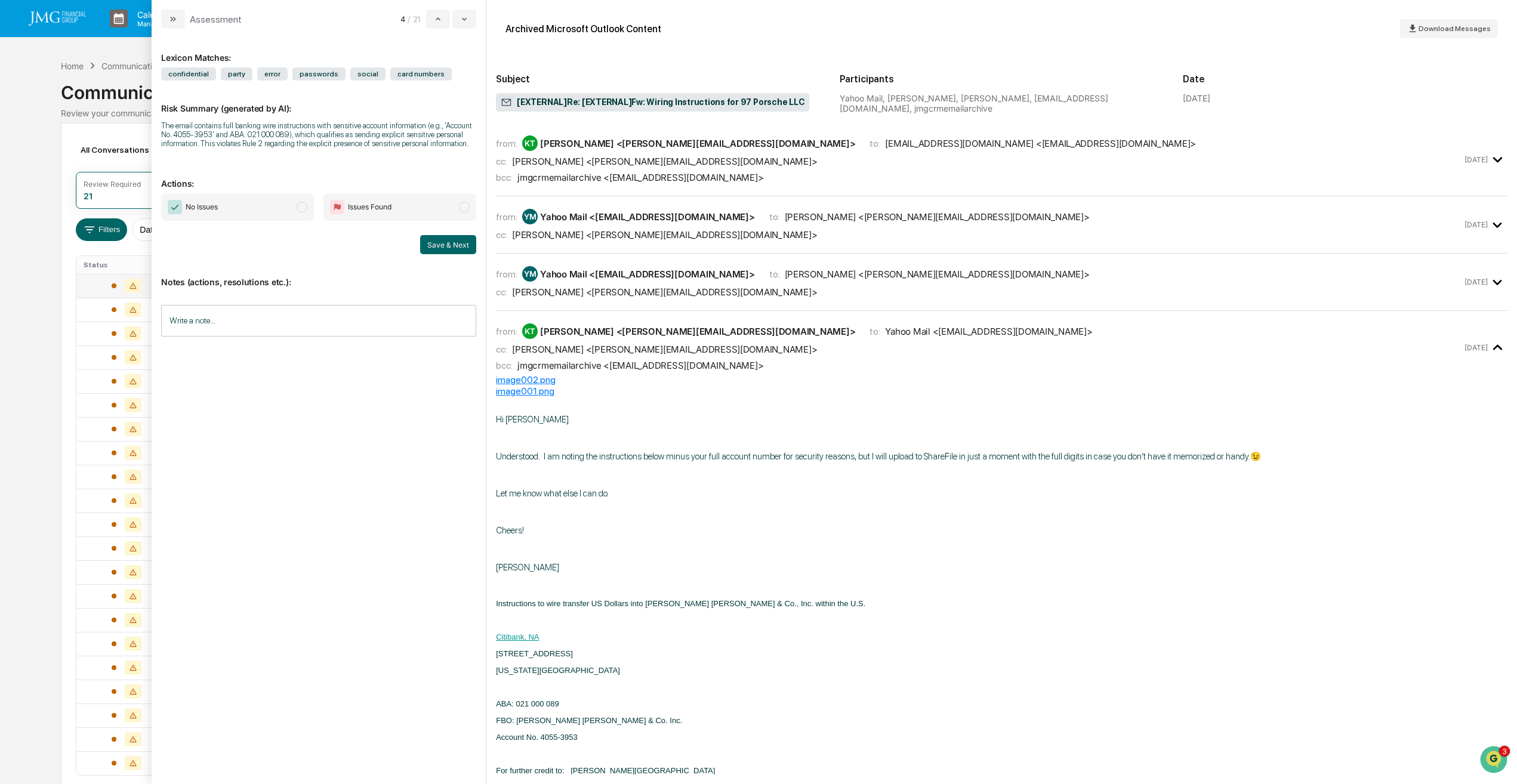
click at [301, 208] on span "modal" at bounding box center [302, 207] width 11 height 11
drag, startPoint x: 439, startPoint y: 242, endPoint x: 322, endPoint y: 246, distance: 117.1
click at [322, 246] on div "Save & Next" at bounding box center [319, 245] width 315 height 19
click at [441, 246] on button "Save & Next" at bounding box center [448, 245] width 56 height 19
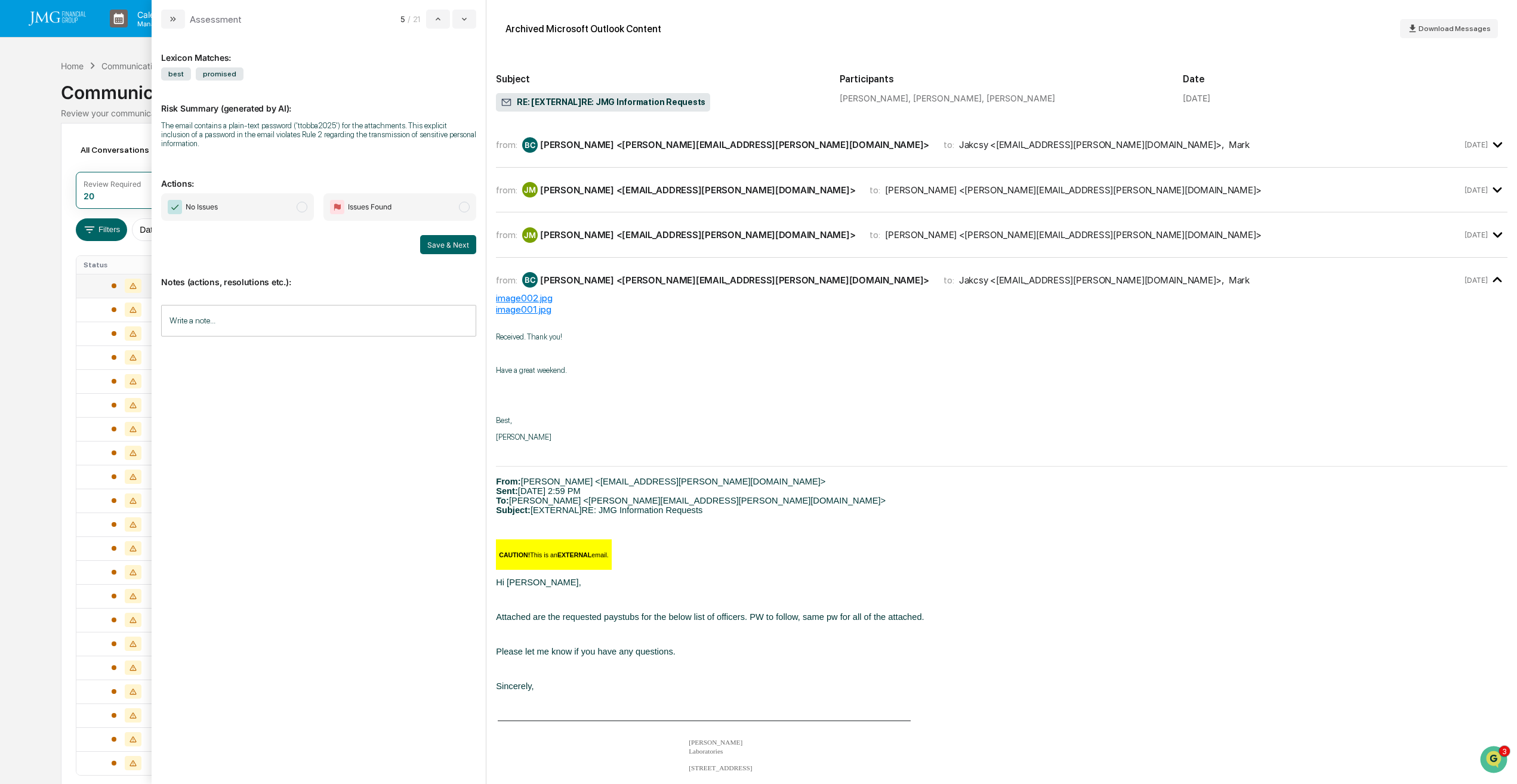
click at [298, 209] on span "modal" at bounding box center [302, 207] width 11 height 11
click at [450, 248] on button "Save & Next" at bounding box center [448, 245] width 56 height 19
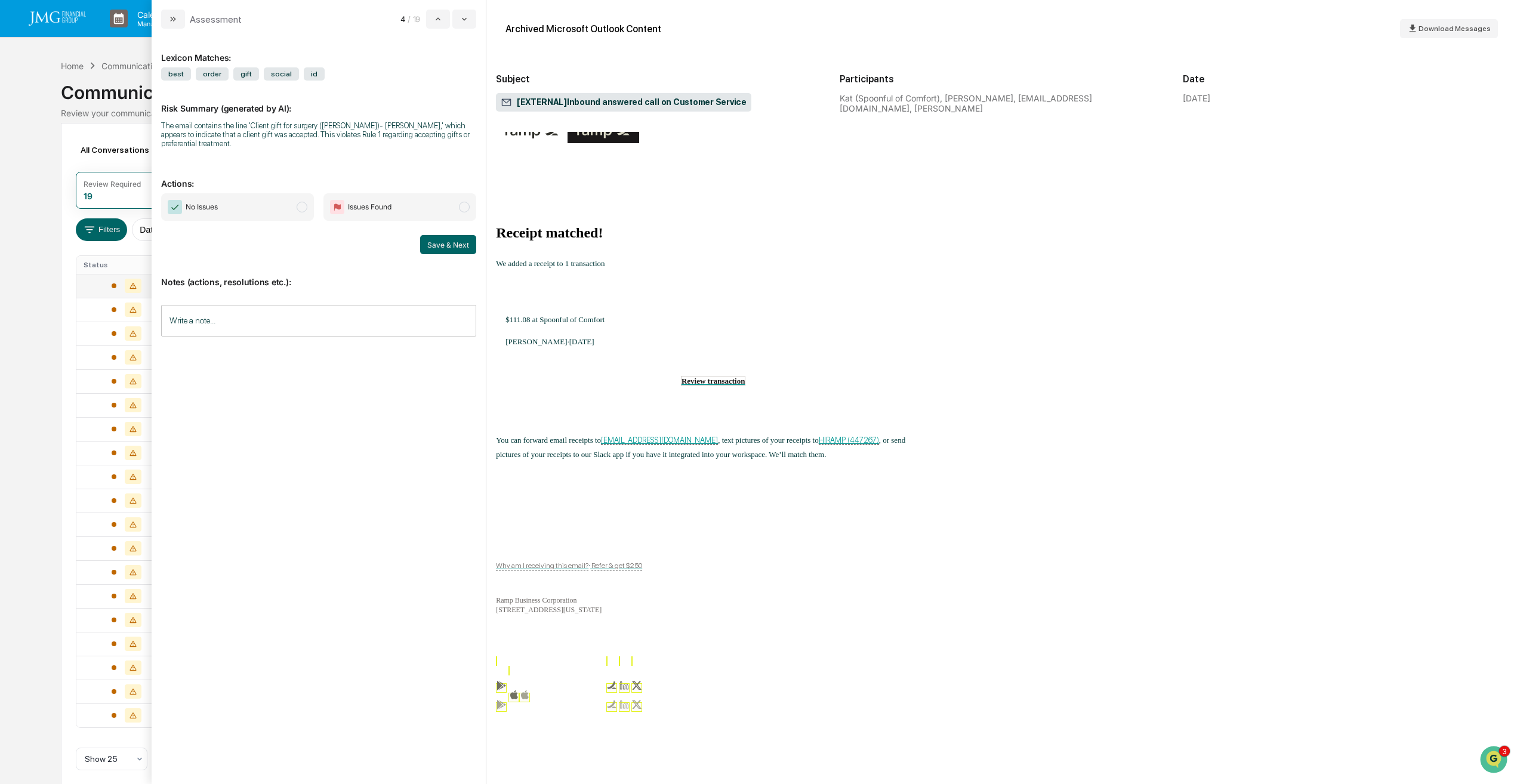
scroll to position [526, 0]
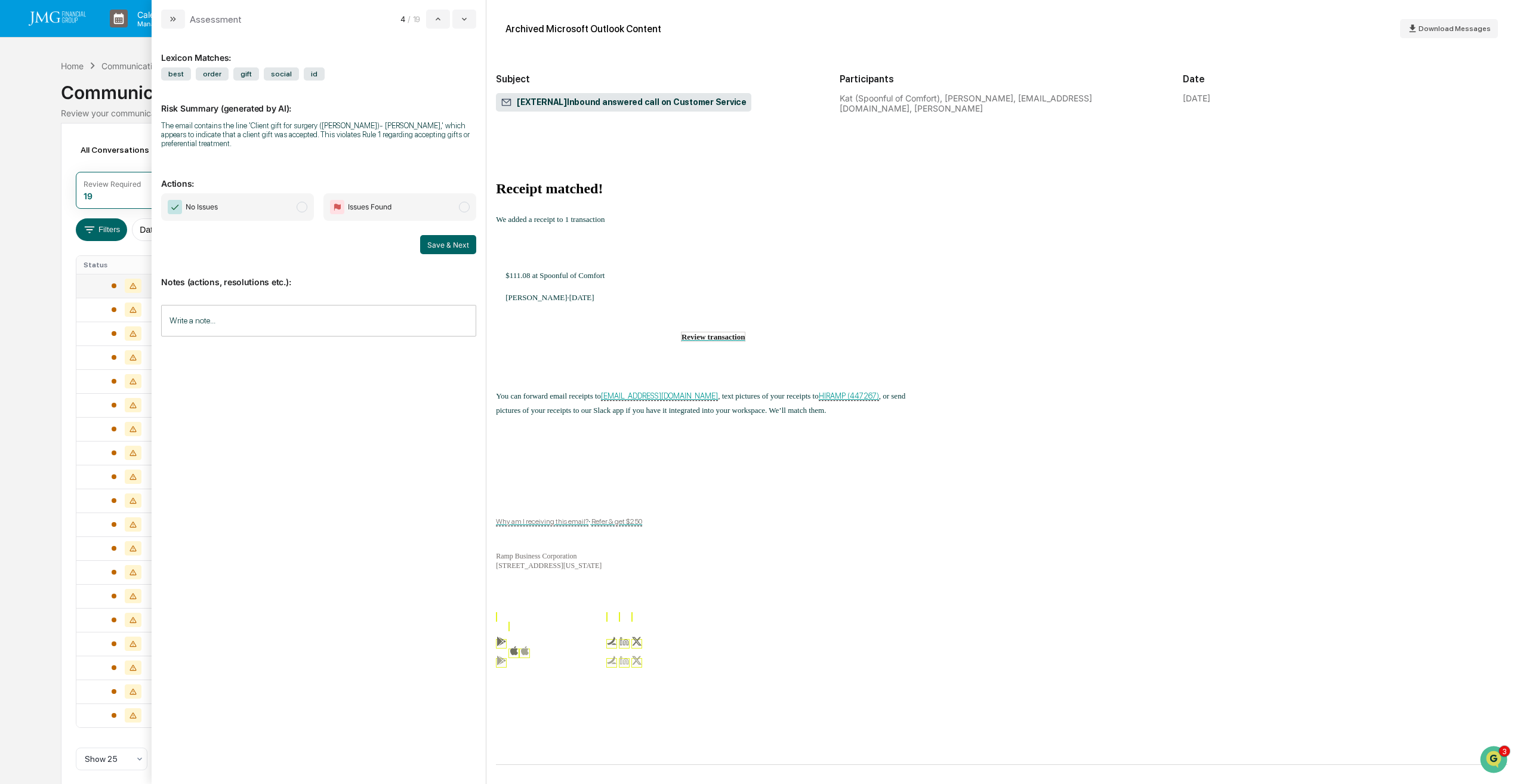
click at [303, 209] on span "modal" at bounding box center [302, 207] width 11 height 11
click at [427, 245] on button "Save & Next" at bounding box center [448, 245] width 56 height 19
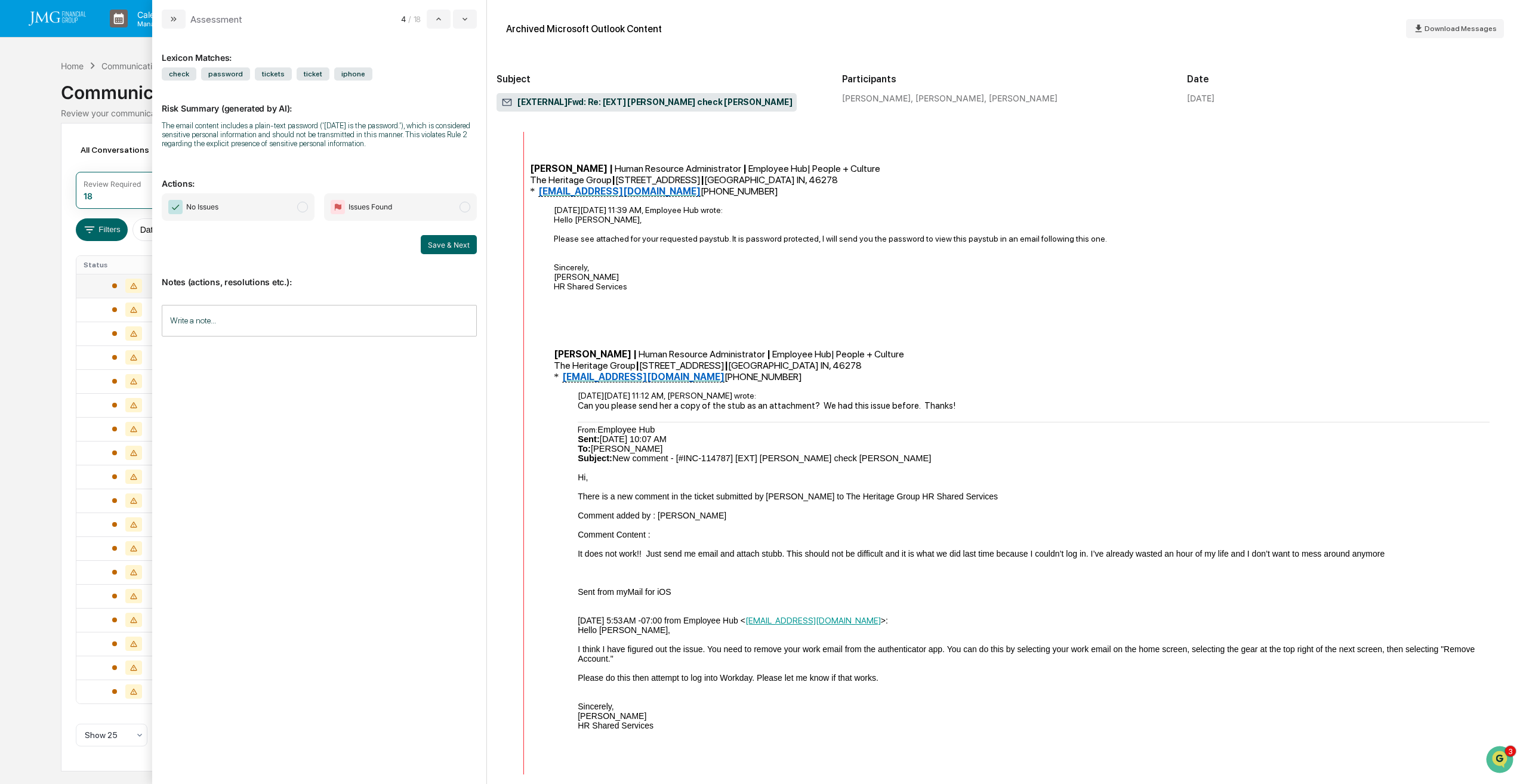
scroll to position [274, 0]
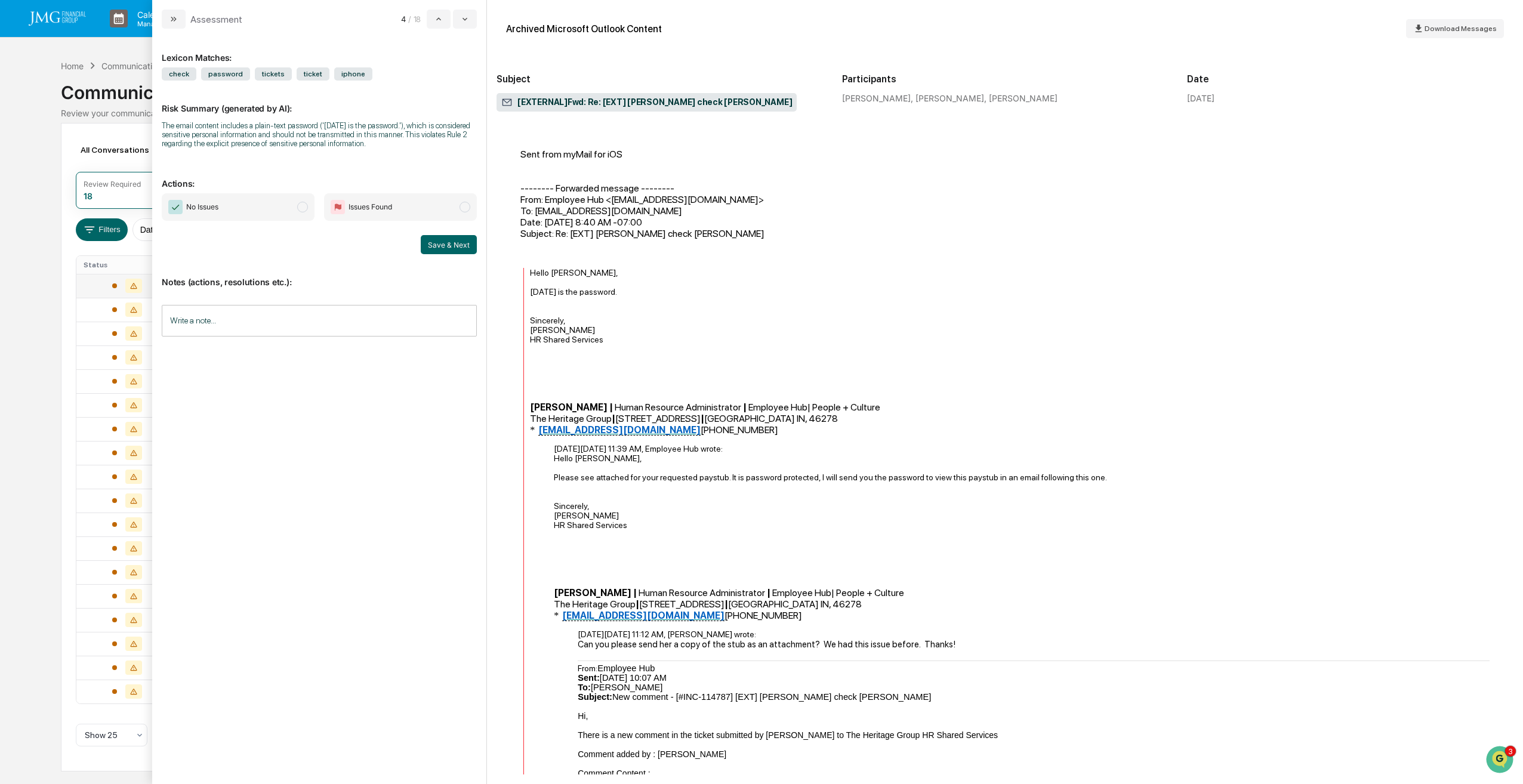
click at [305, 208] on span "modal" at bounding box center [302, 207] width 11 height 11
click at [447, 246] on button "Save & Next" at bounding box center [449, 245] width 56 height 19
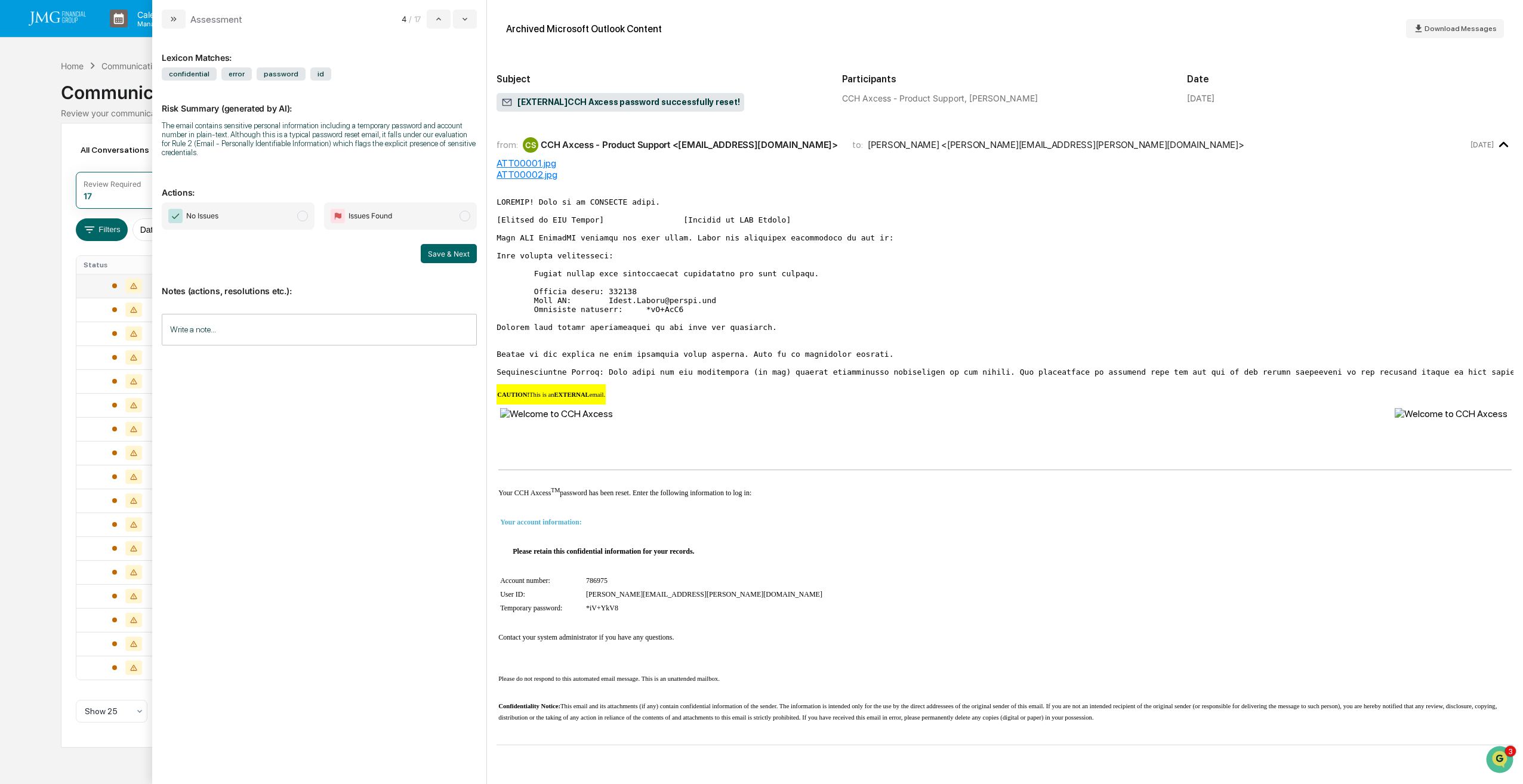
click at [302, 213] on span "modal" at bounding box center [302, 216] width 11 height 11
click at [443, 255] on button "Save & Next" at bounding box center [449, 254] width 56 height 19
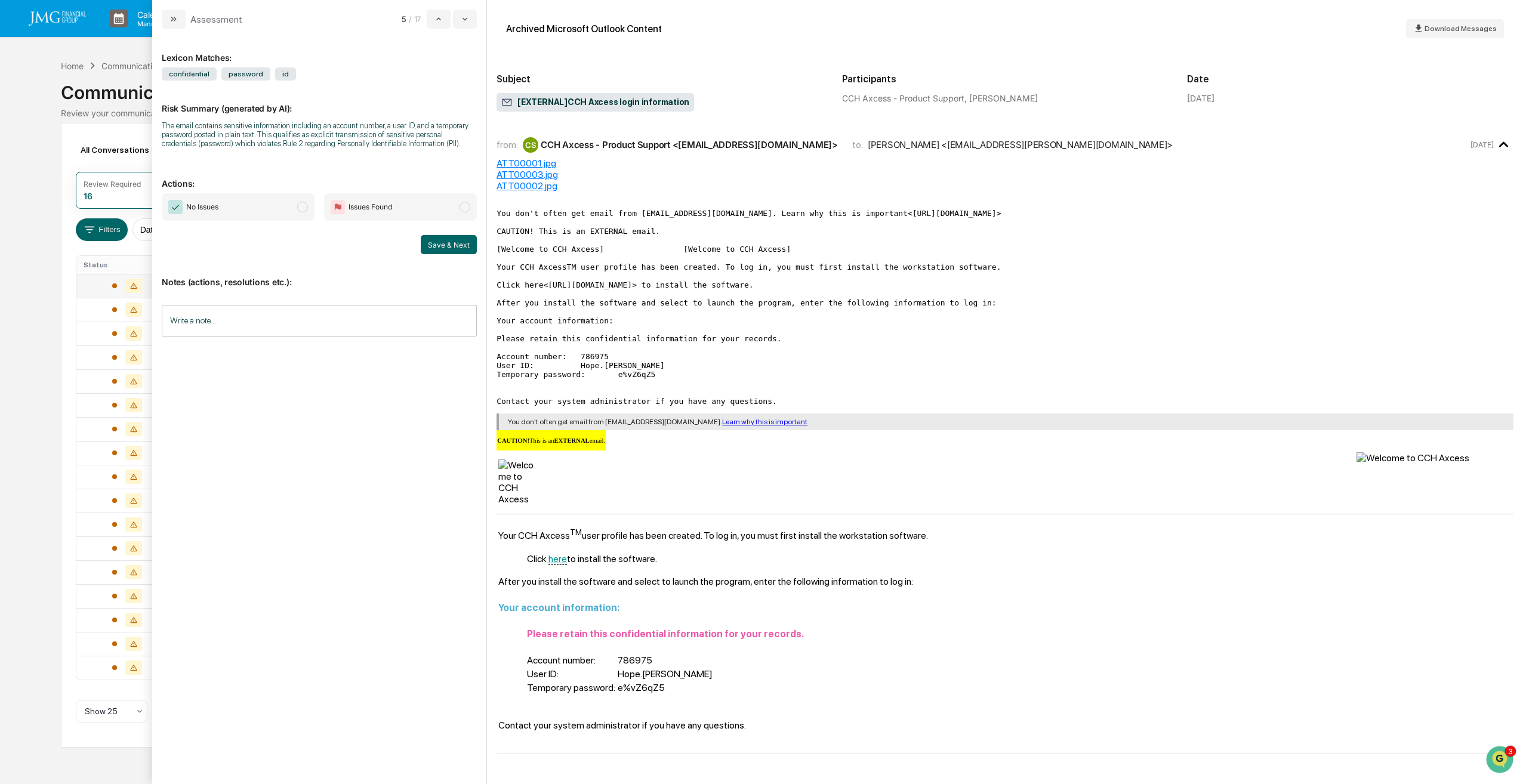
click at [297, 208] on span "No Issues" at bounding box center [237, 207] width 153 height 27
click at [445, 246] on button "Save & Next" at bounding box center [449, 245] width 56 height 19
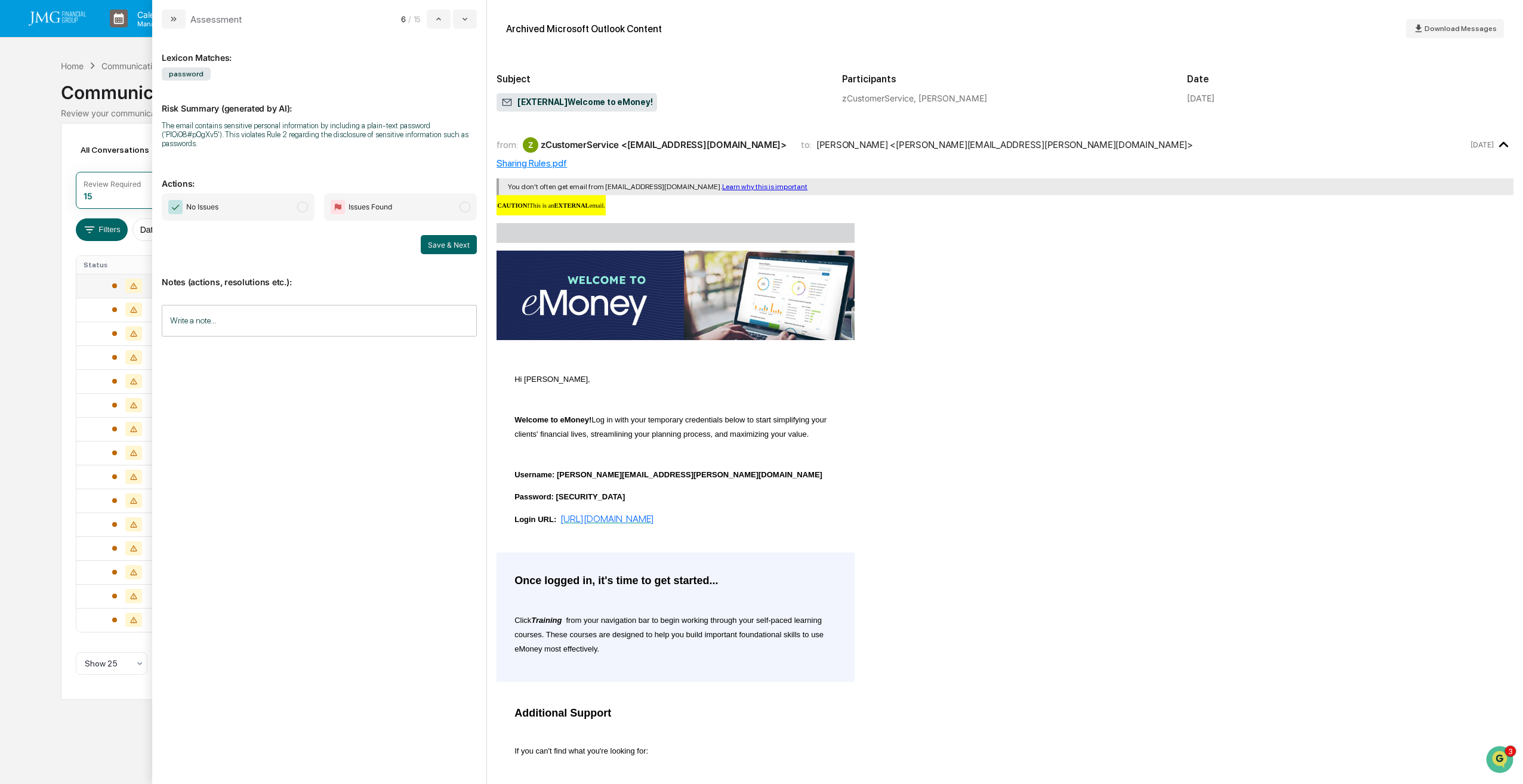
click at [305, 212] on span "modal" at bounding box center [302, 207] width 11 height 11
click at [458, 244] on button "Save & Next" at bounding box center [449, 245] width 56 height 19
